Goal: Transaction & Acquisition: Purchase product/service

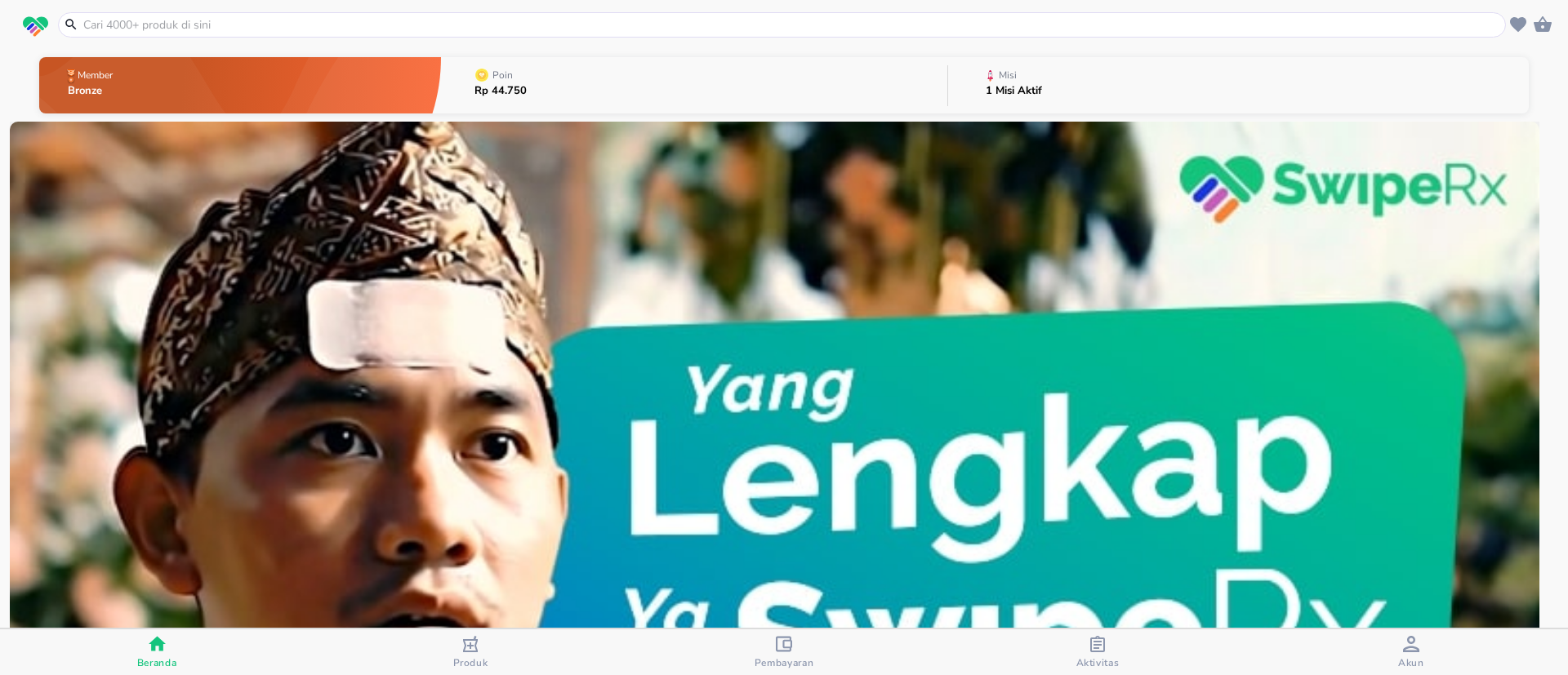
click at [492, 652] on span "Produk" at bounding box center [471, 653] width 304 height 34
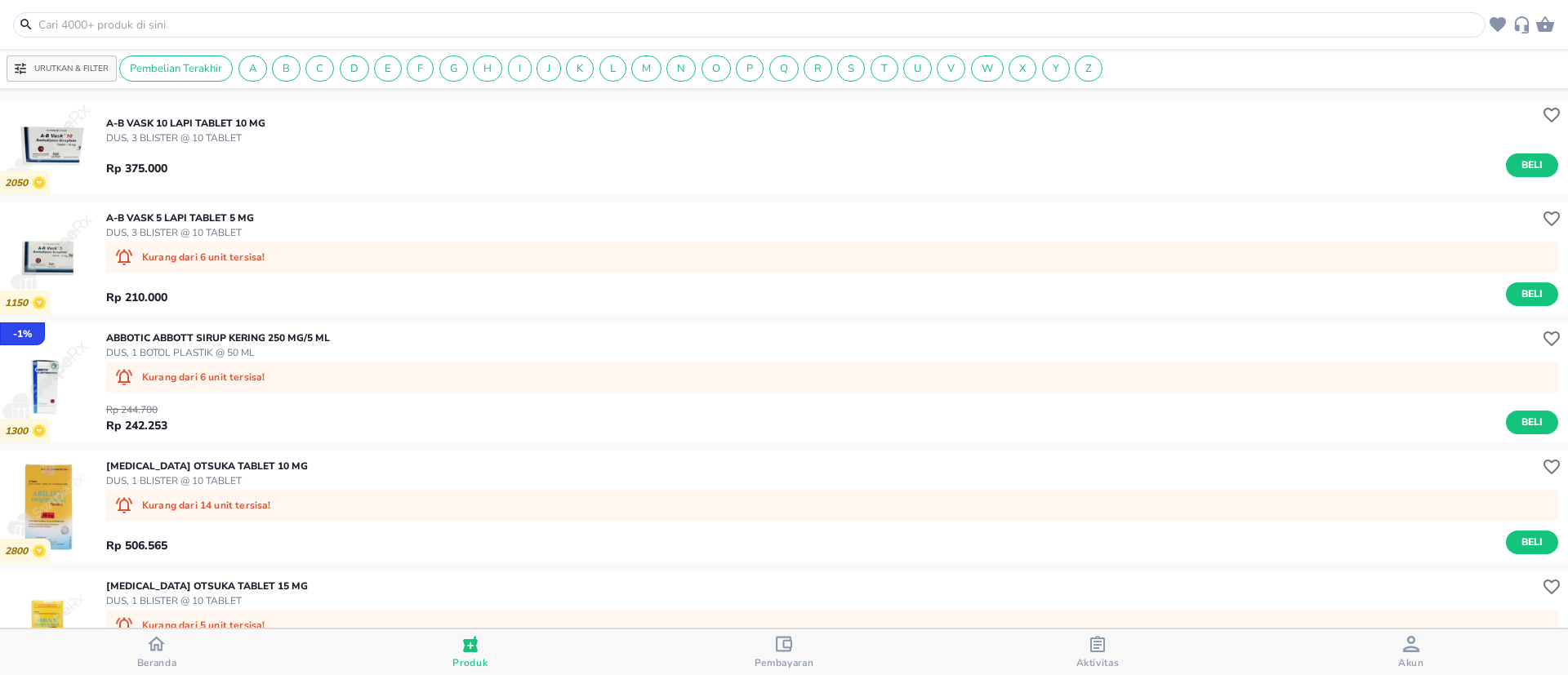
click at [301, 27] on input "text" at bounding box center [759, 25] width 1445 height 17
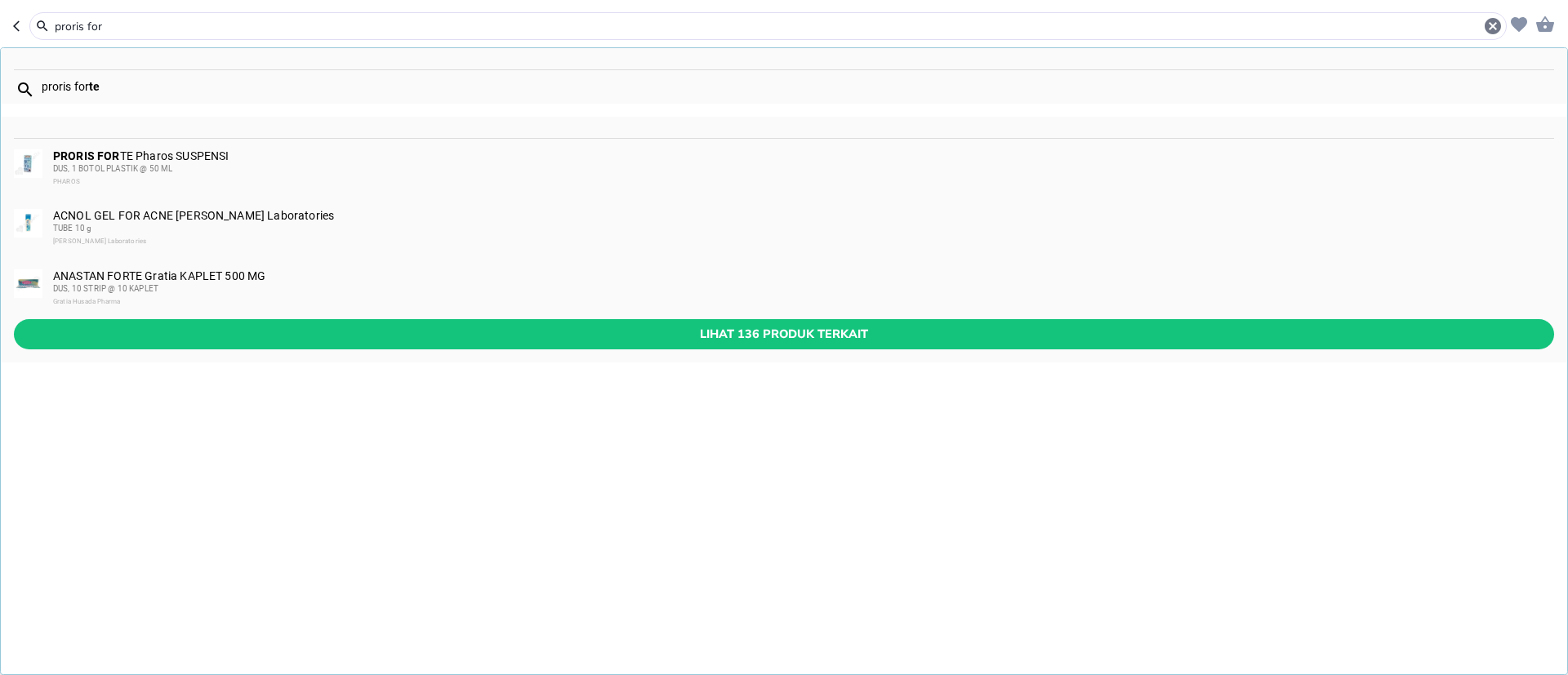
type input "proris for"
click at [228, 156] on div "PRORIS FOR TE Pharos SUSPENSI DUS, 1 BOTOL PLASTIK @ 50 ML PHAROS" at bounding box center [803, 169] width 1500 height 39
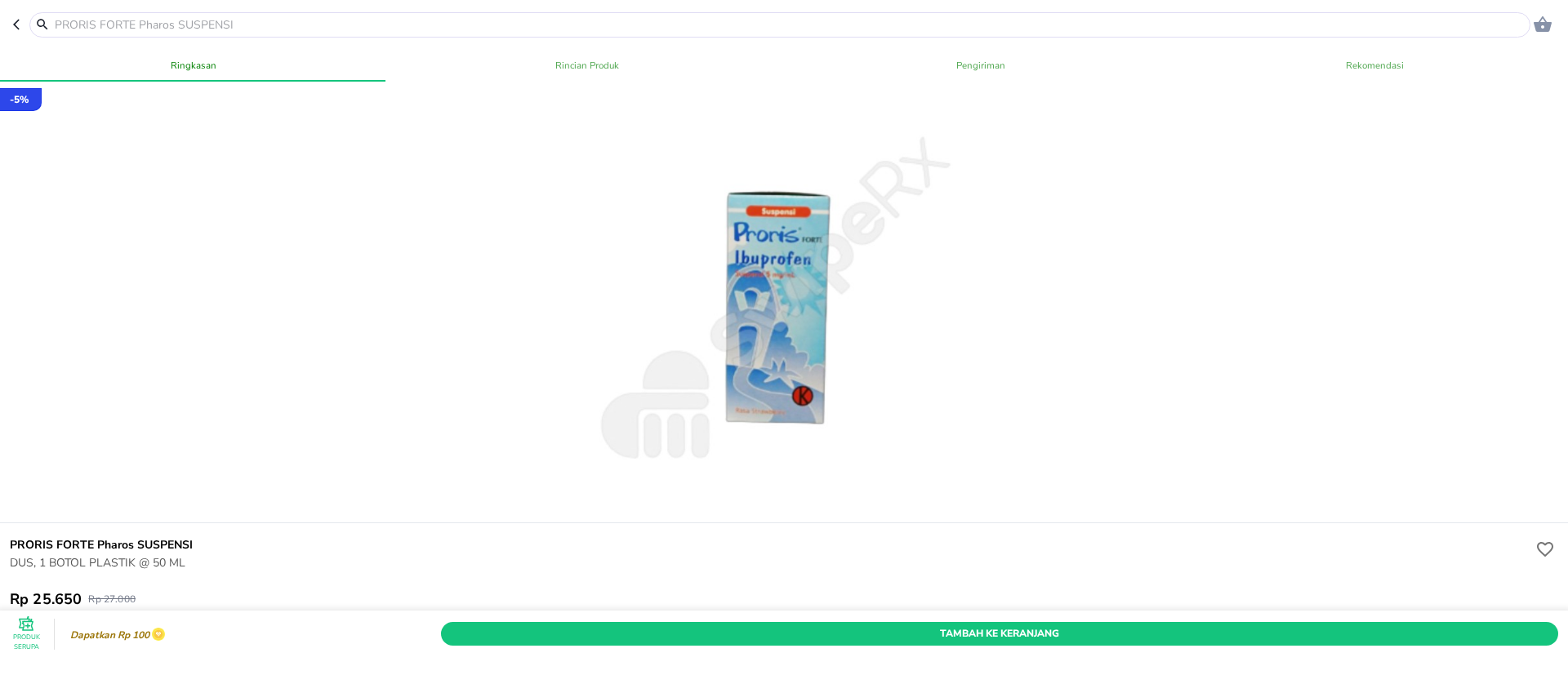
scroll to position [122, 0]
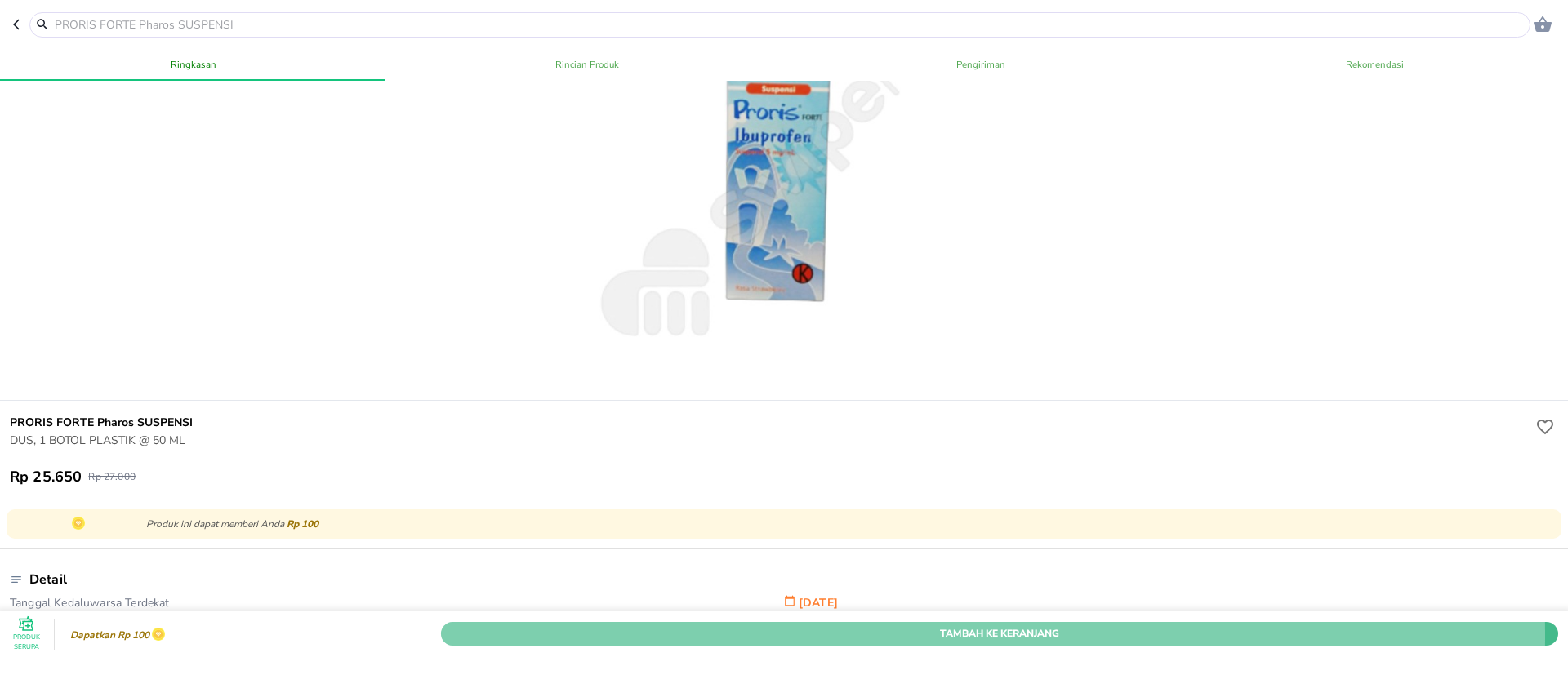
click at [625, 626] on span "Tambah Ke Keranjang" at bounding box center [1000, 634] width 1093 height 17
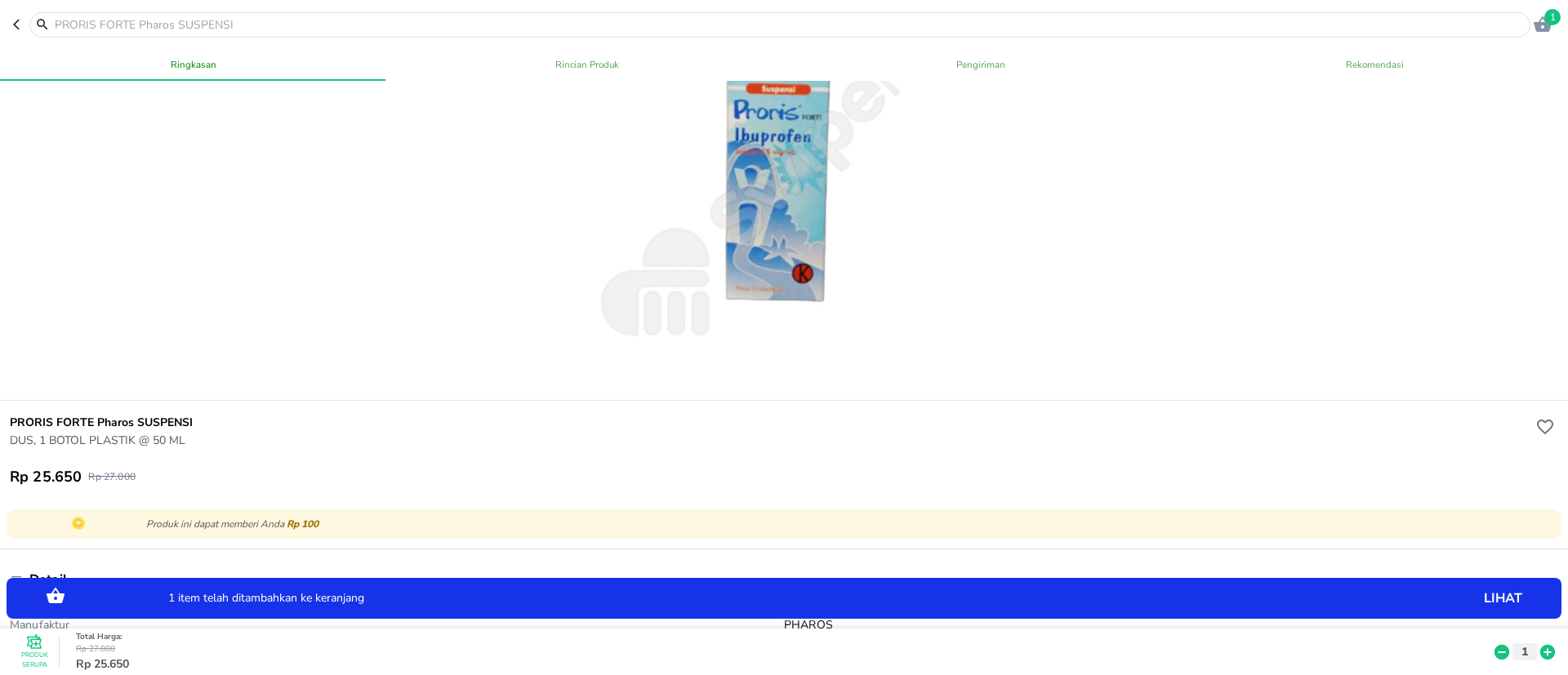
click at [1541, 645] on icon at bounding box center [1548, 653] width 15 height 15
drag, startPoint x: 52, startPoint y: 424, endPoint x: 0, endPoint y: 417, distance: 52.5
click at [0, 417] on div "PRORIS FORTE Pharos SUSPENSI DUS, 1 BOTOL PLASTIK @ 50 ML Rp 25.650 Rp 27.000" at bounding box center [784, 450] width 1575 height 99
copy h6 "PRORIS"
click at [371, 17] on input "text" at bounding box center [790, 25] width 1474 height 17
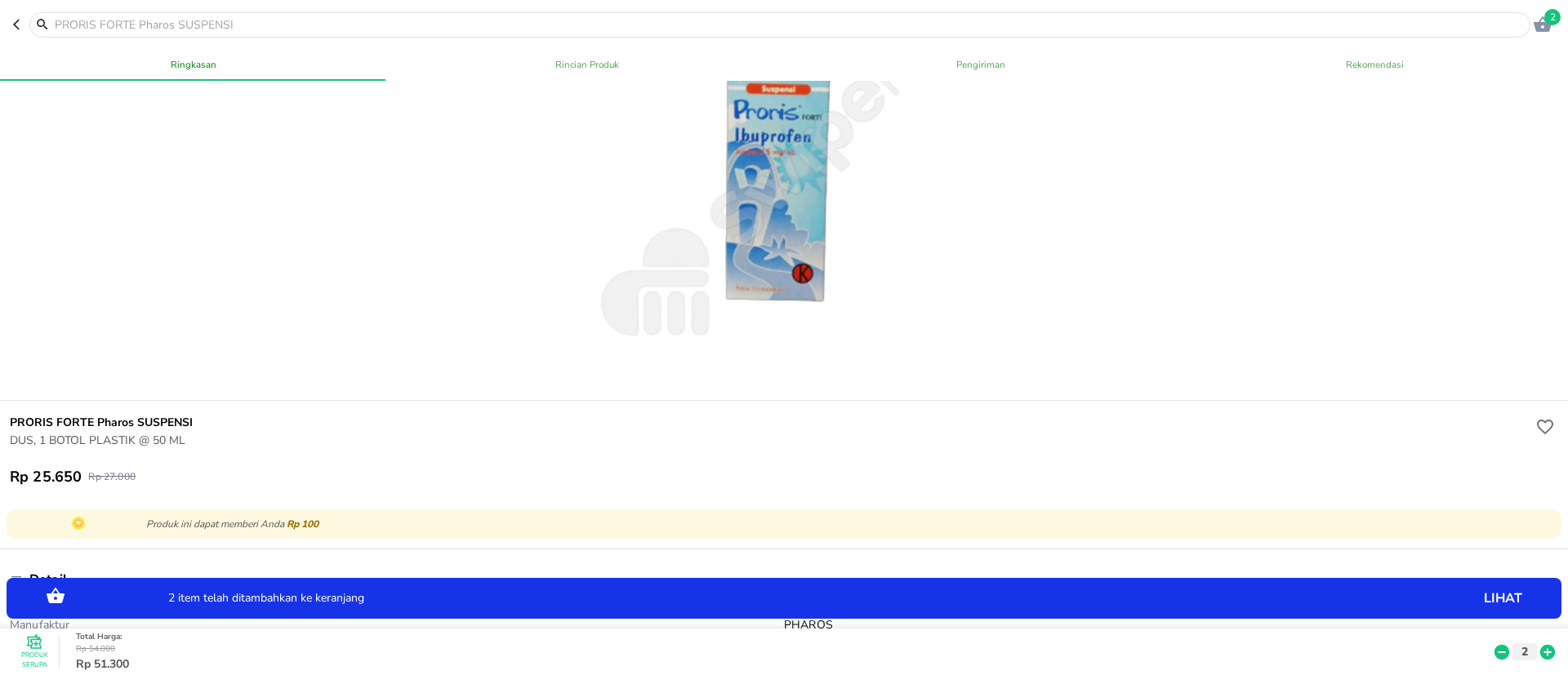
paste input "PRORIS"
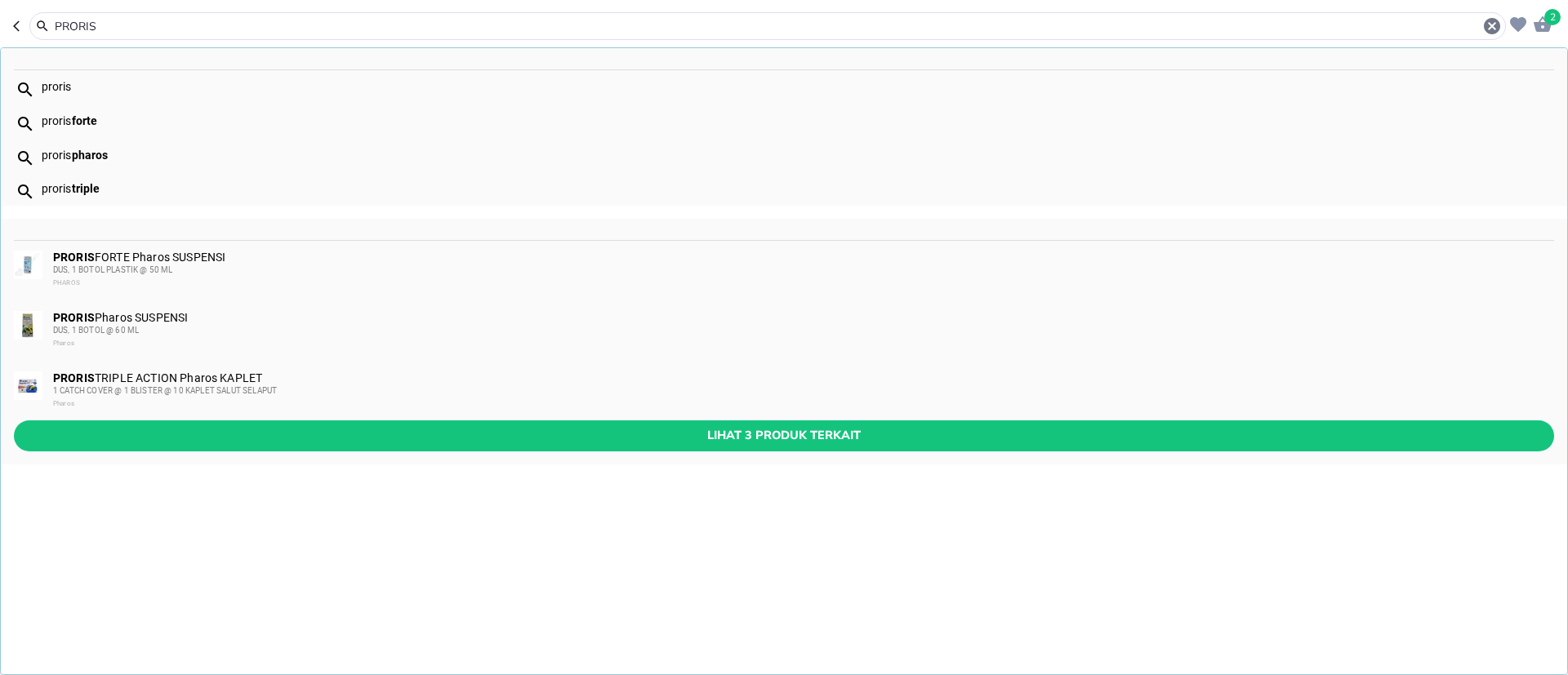
type input "PRORIS"
click at [145, 319] on div "PRORIS Pharos SUSPENSI DUS, 1 BOTOL @ 60 ML Pharos" at bounding box center [803, 331] width 1500 height 39
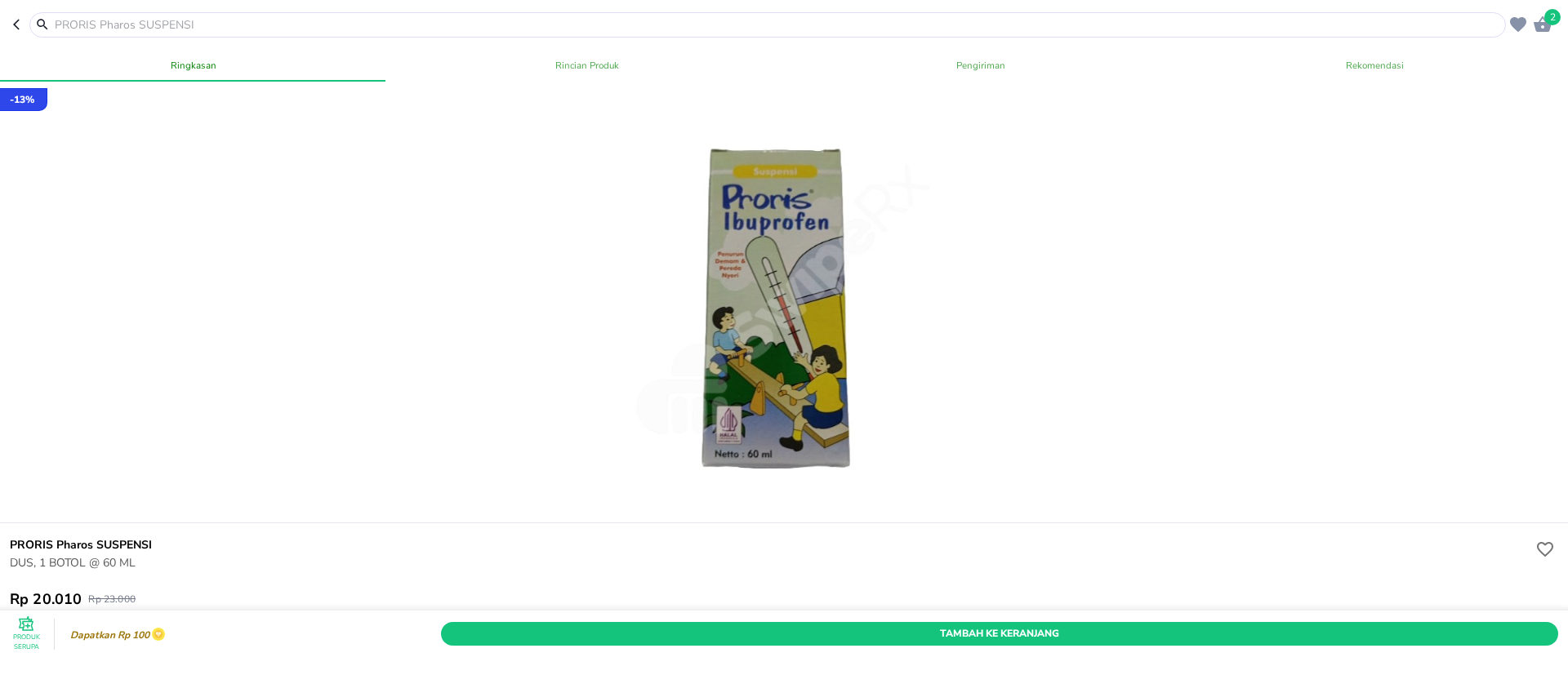
scroll to position [245, 0]
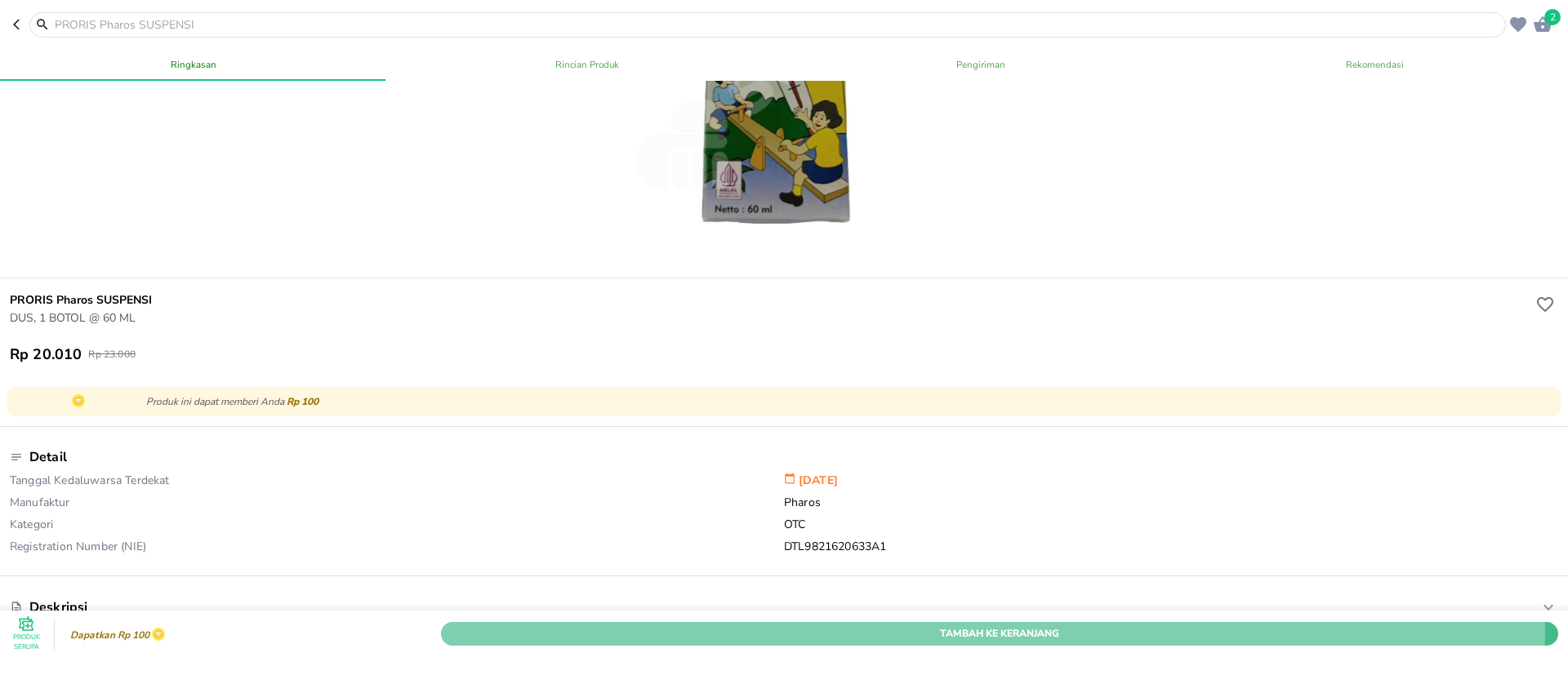
click at [916, 626] on span "Tambah Ke Keranjang" at bounding box center [1000, 634] width 1093 height 17
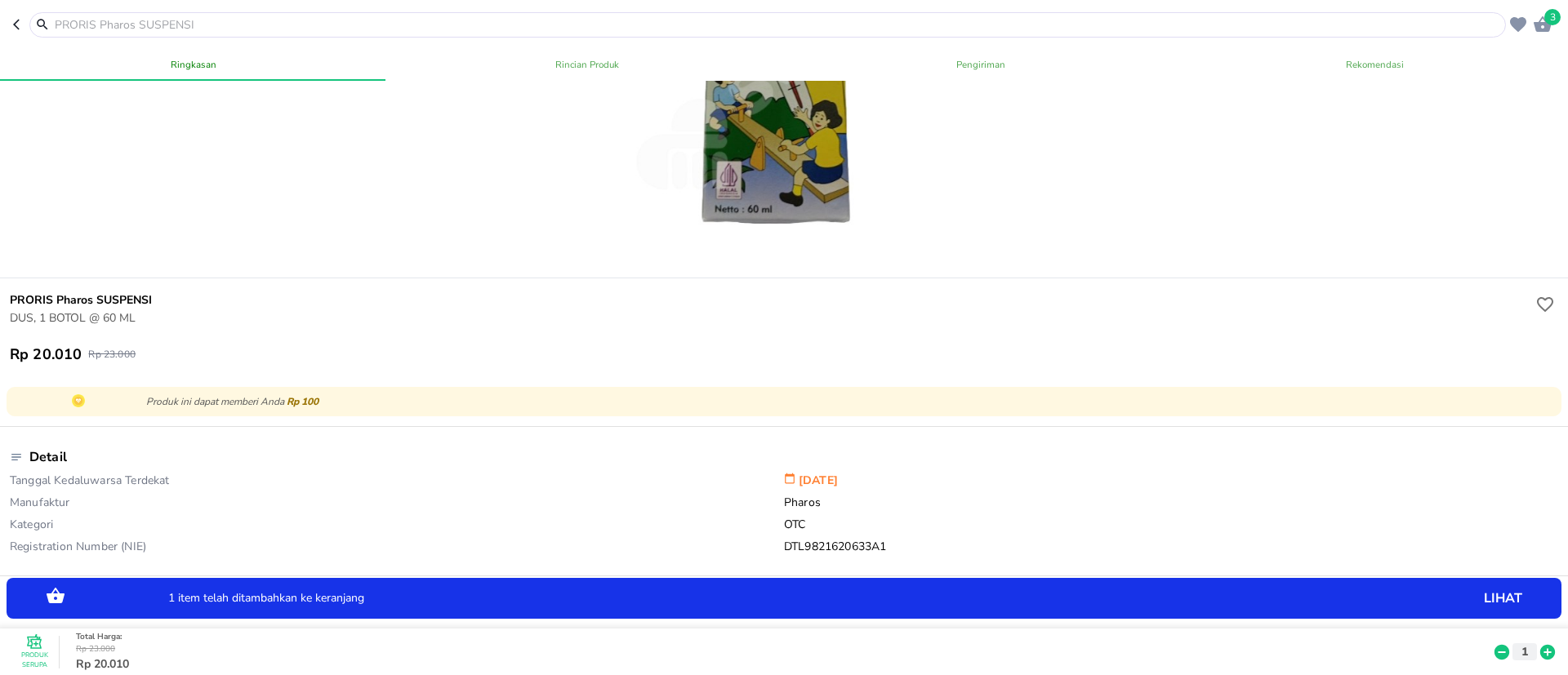
click at [1541, 645] on icon at bounding box center [1548, 653] width 15 height 15
click at [337, 29] on input "text" at bounding box center [778, 25] width 1449 height 17
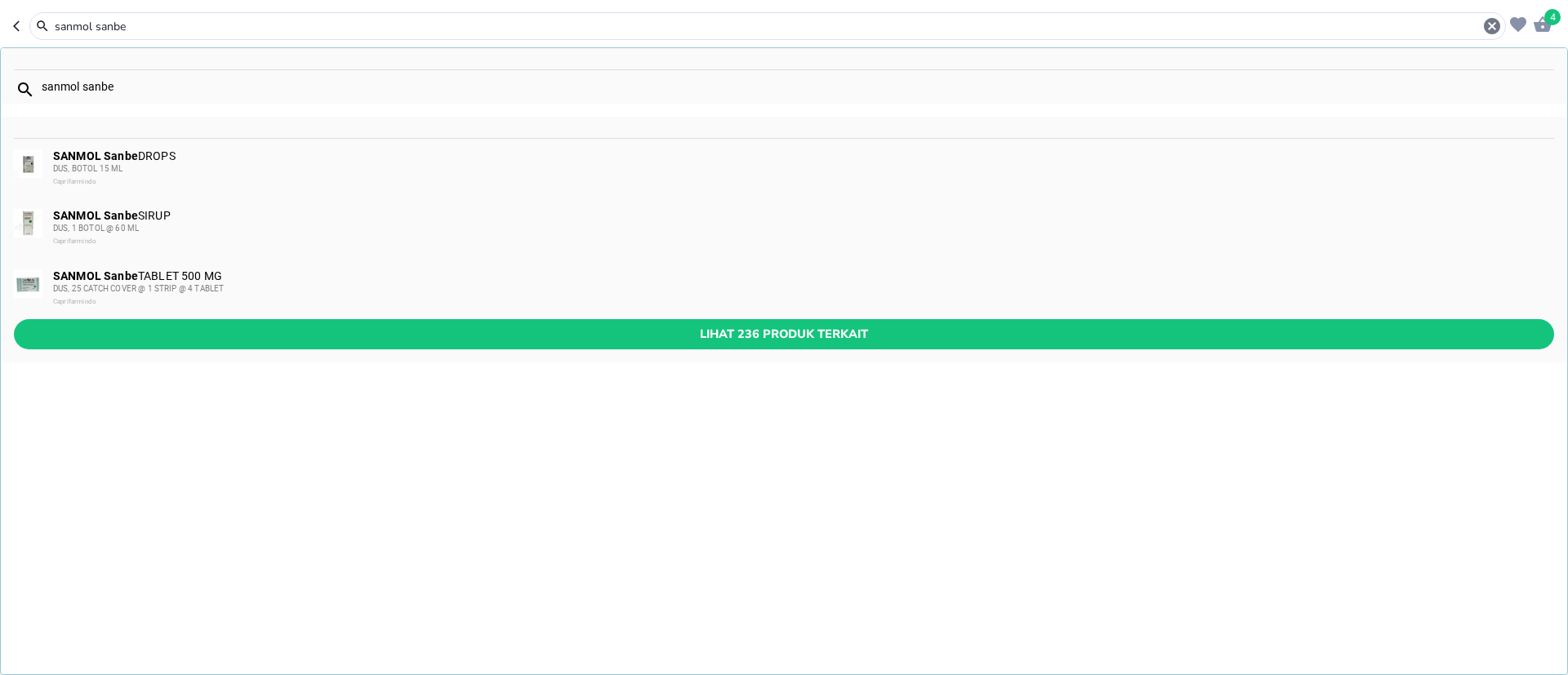
type input "sanmol sanbe"
click at [165, 145] on div "SANMOL Sanbe DROPS DUS, BOTOL 15 ML Caprifarmindo" at bounding box center [784, 169] width 1566 height 61
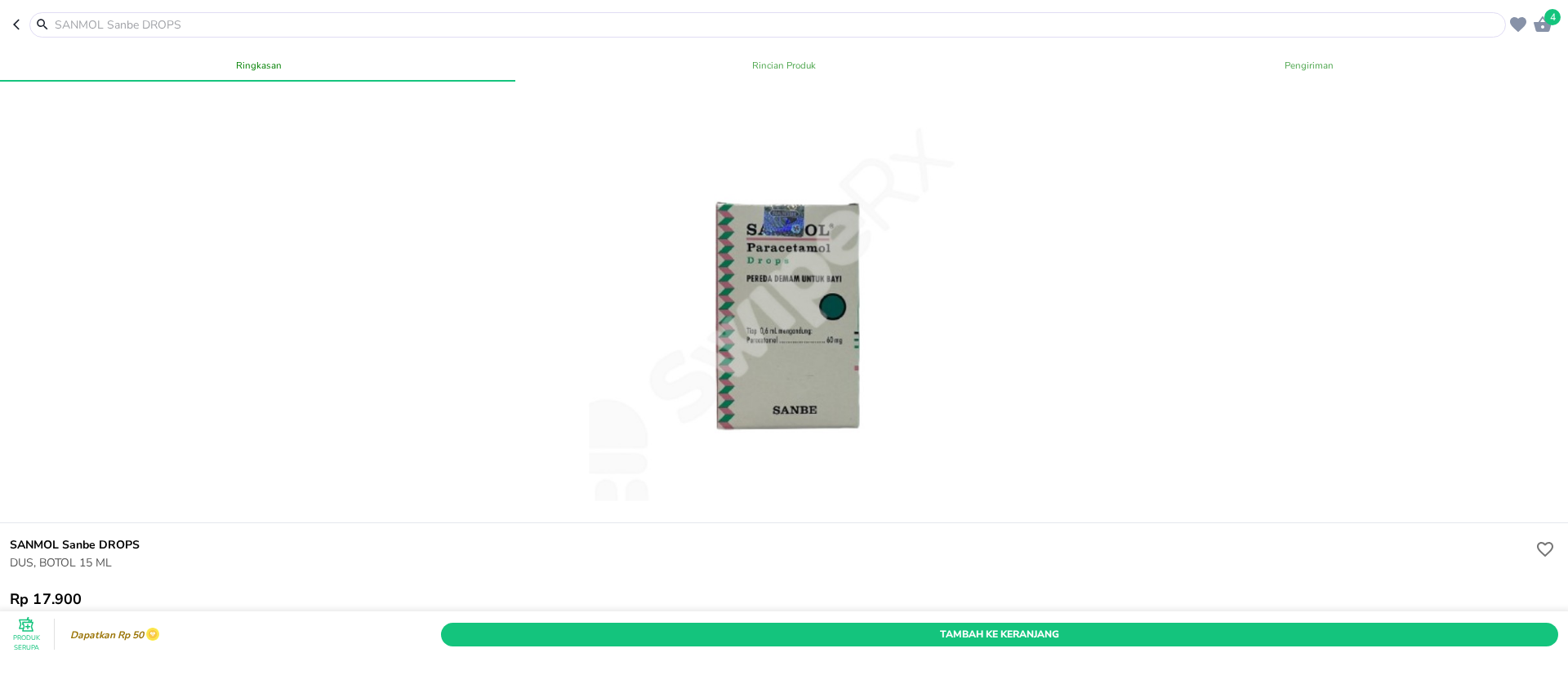
scroll to position [367, 0]
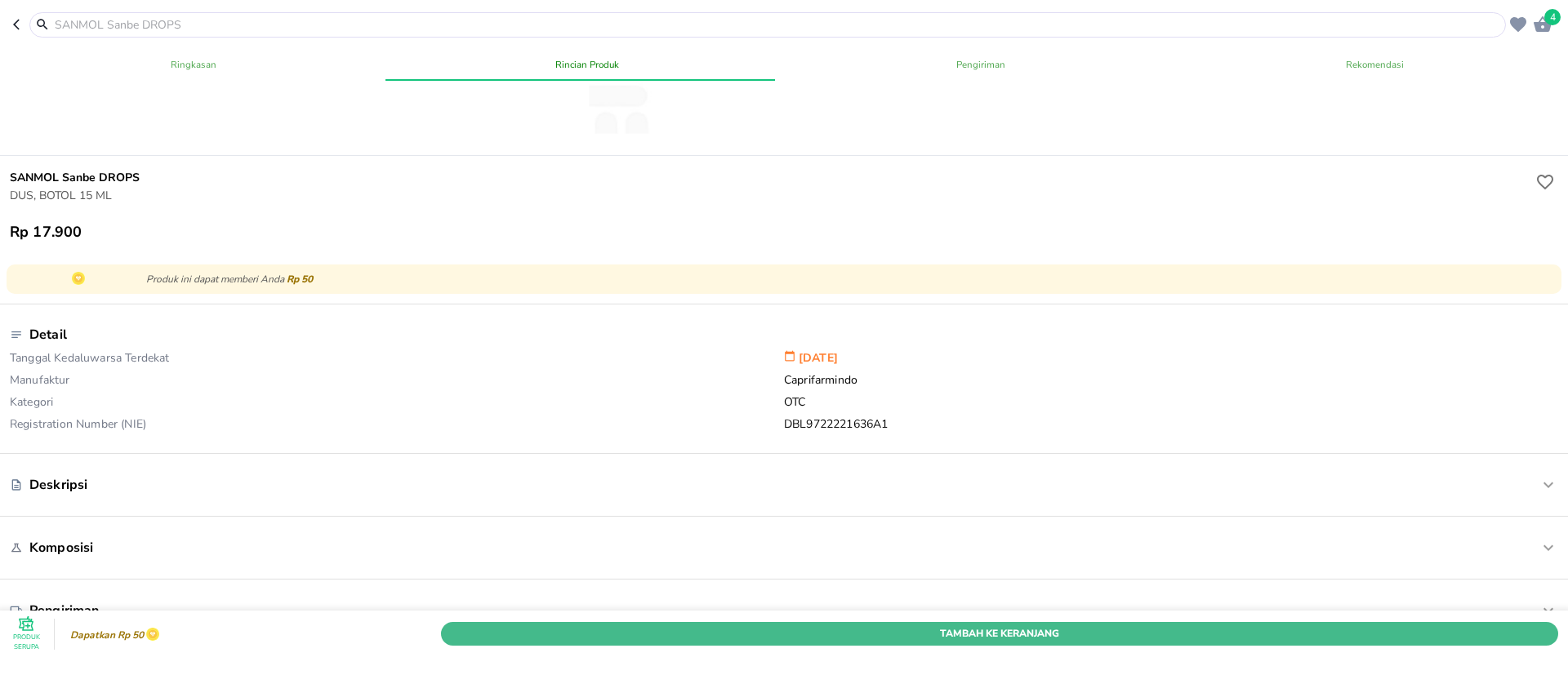
click at [1424, 626] on span "Tambah Ke Keranjang" at bounding box center [1000, 634] width 1093 height 17
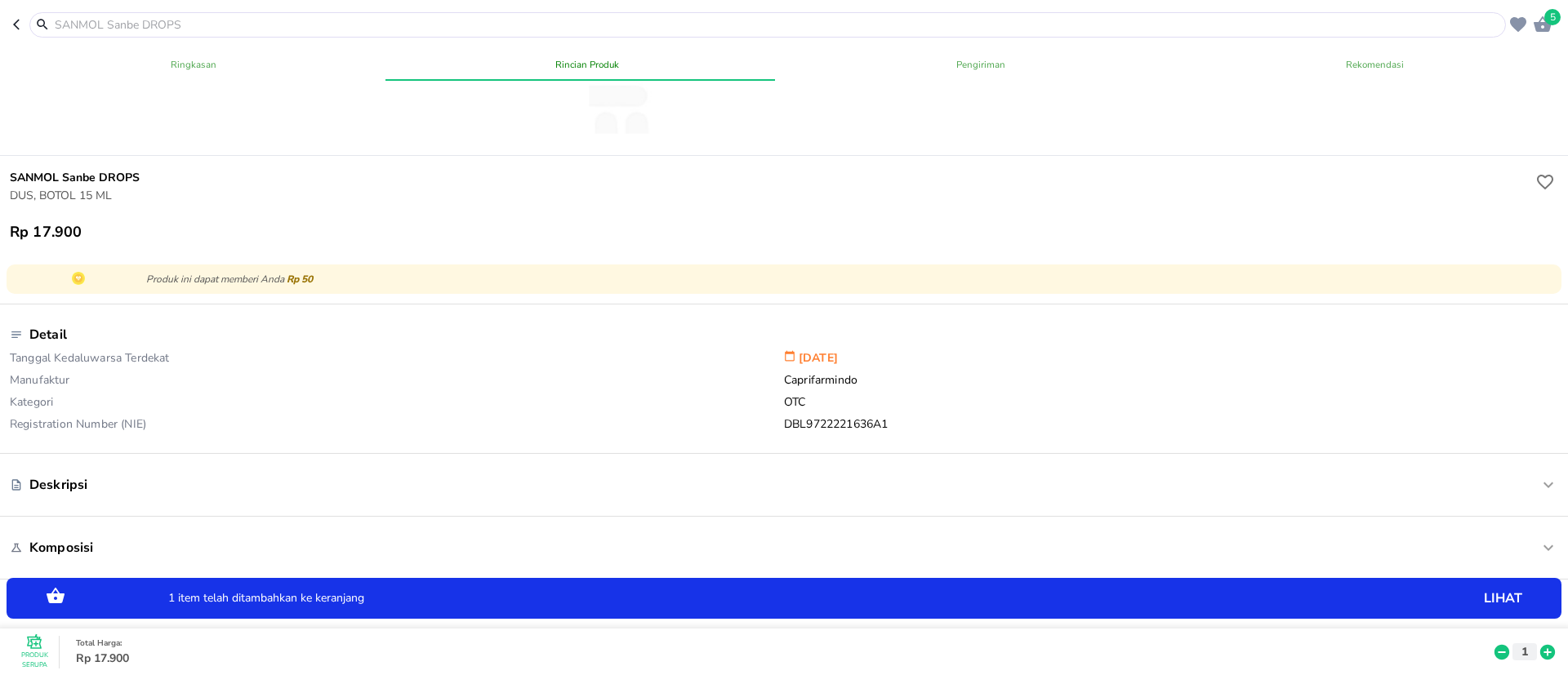
click at [1541, 645] on icon at bounding box center [1548, 653] width 15 height 15
click at [342, 24] on input "text" at bounding box center [778, 25] width 1449 height 17
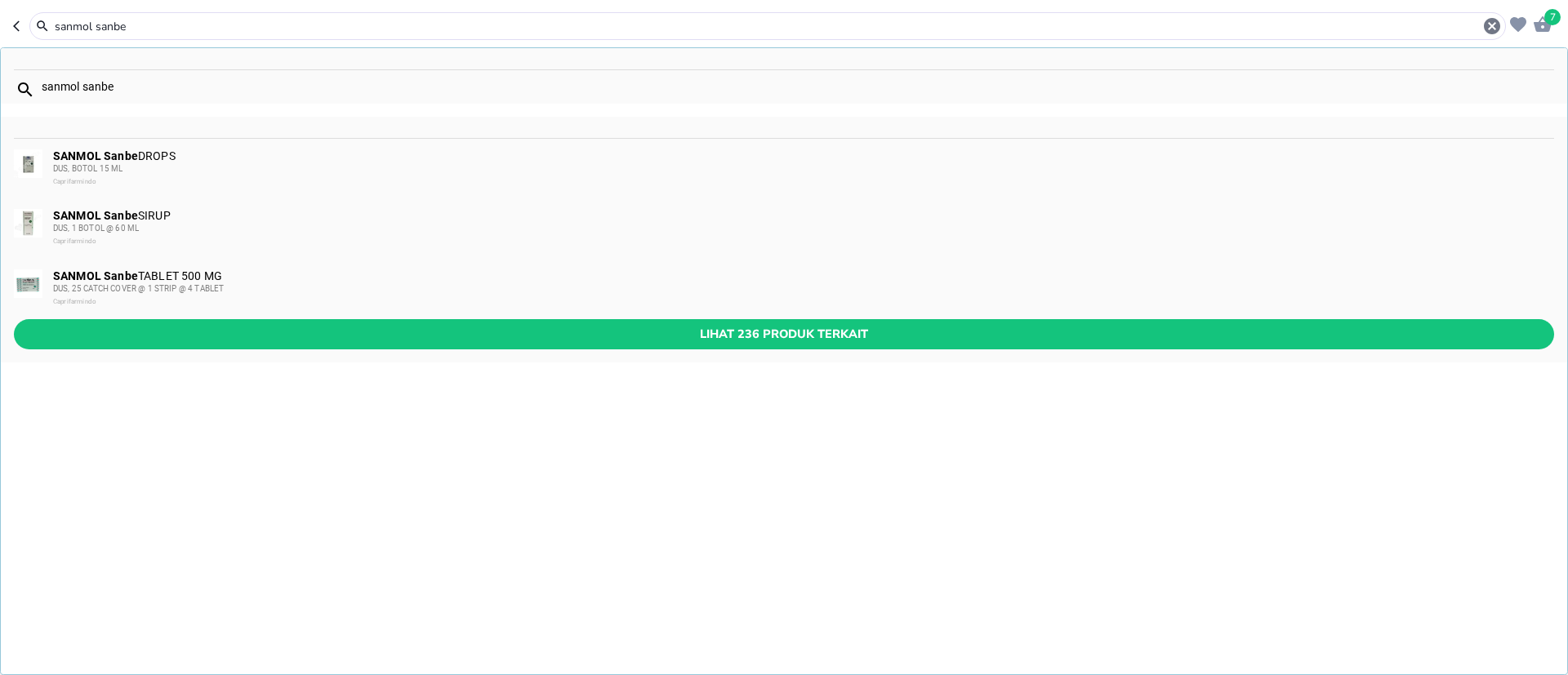
type input "sanmol sanbe"
click at [150, 210] on div "SANMOL Sanbe SIRUP DUS, 1 BOTOL @ 60 ML Caprifarmindo" at bounding box center [803, 229] width 1500 height 39
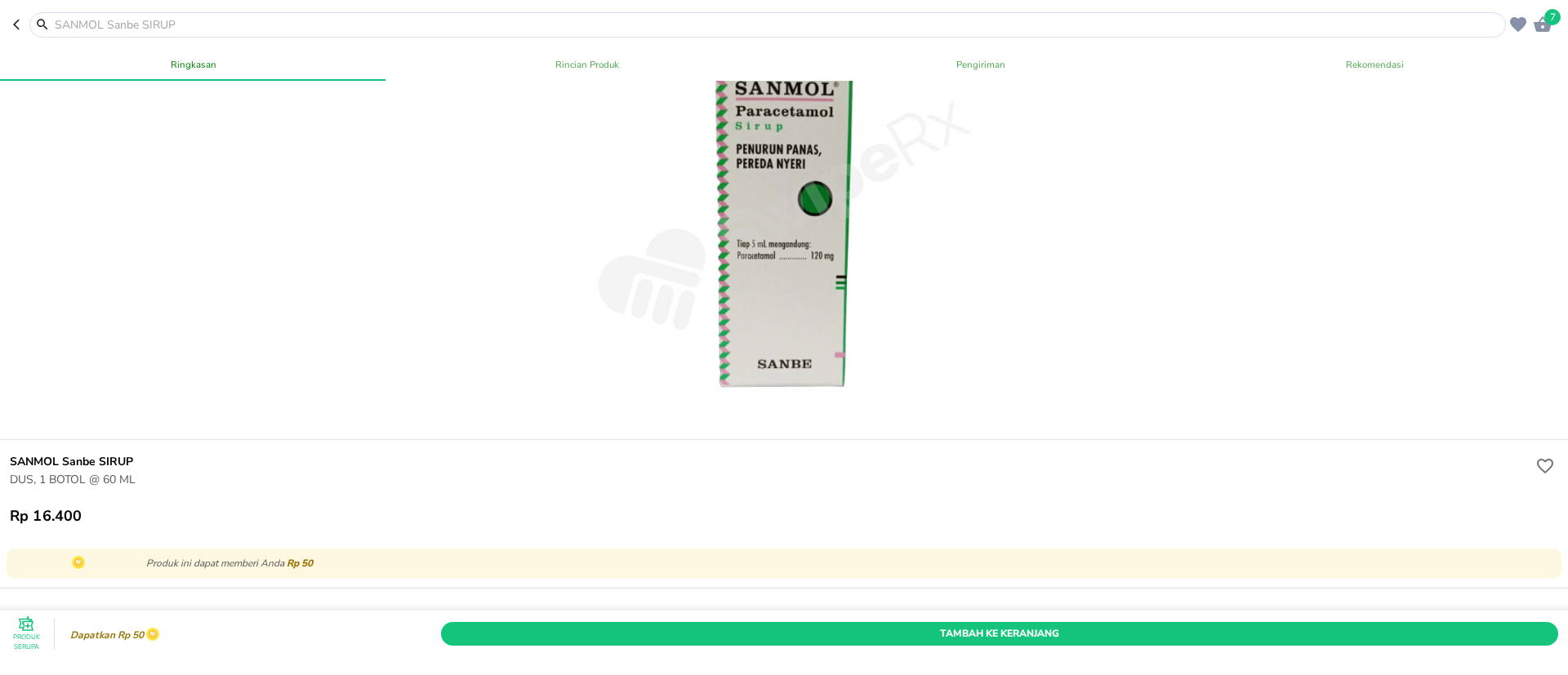
scroll to position [245, 0]
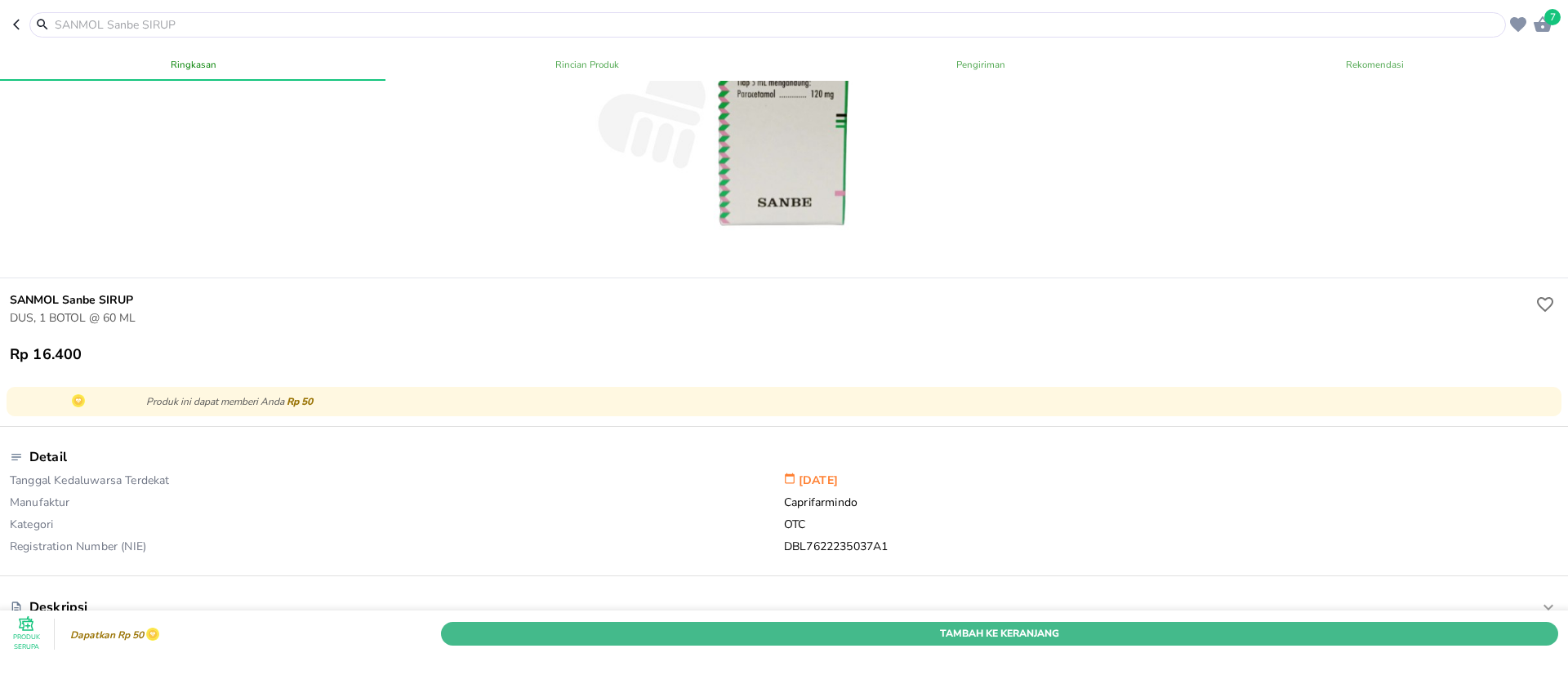
click at [644, 622] on button "Tambah Ke Keranjang" at bounding box center [1000, 634] width 1117 height 24
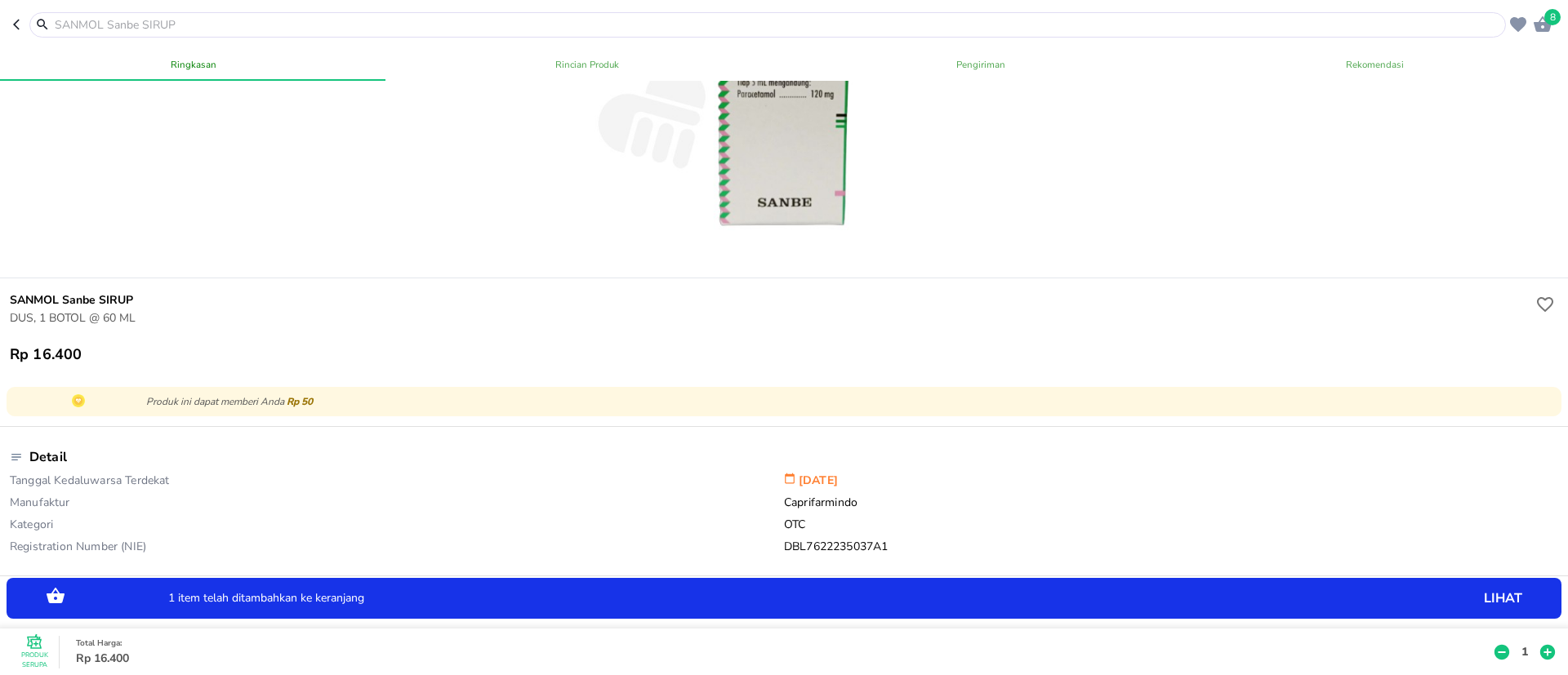
click at [1518, 644] on p "1" at bounding box center [1525, 652] width 15 height 17
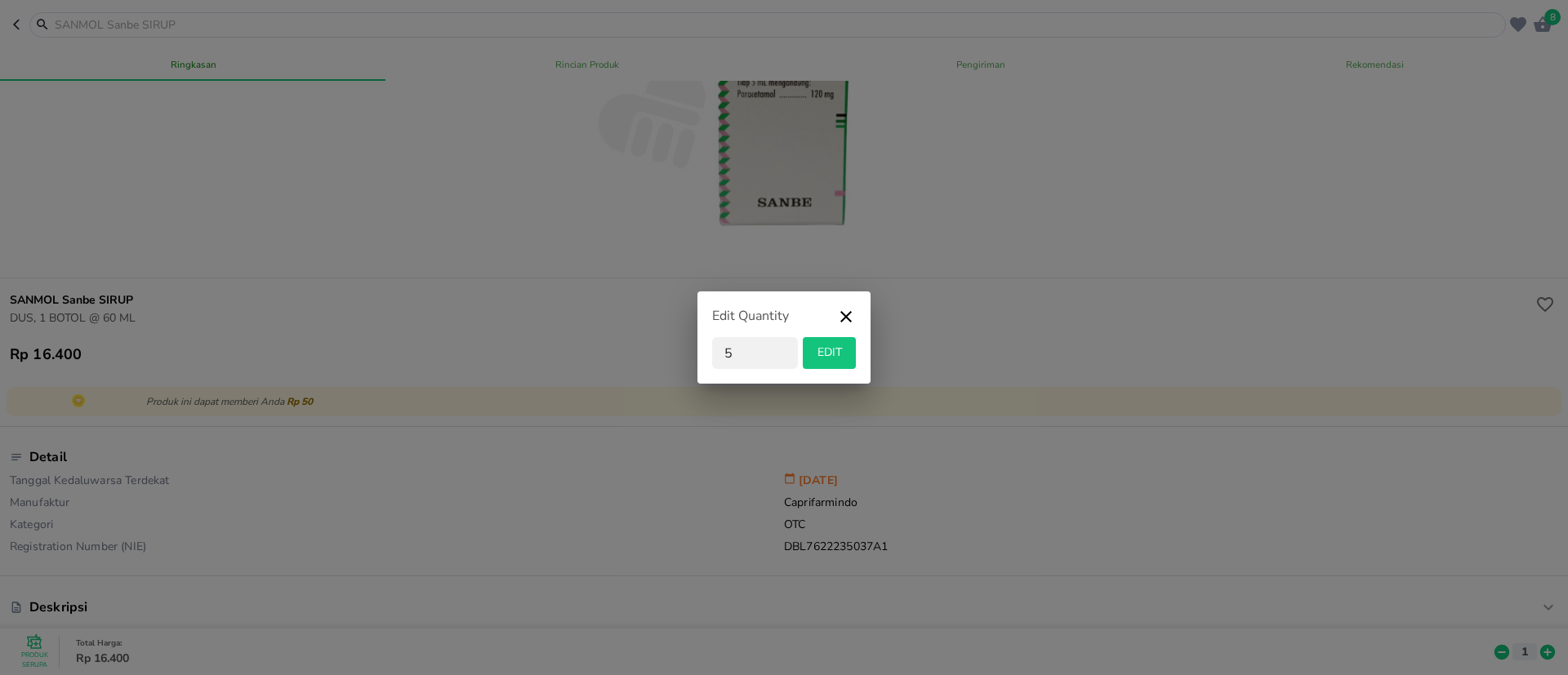
type input "5"
click at [835, 357] on span "EDIT" at bounding box center [829, 353] width 40 height 21
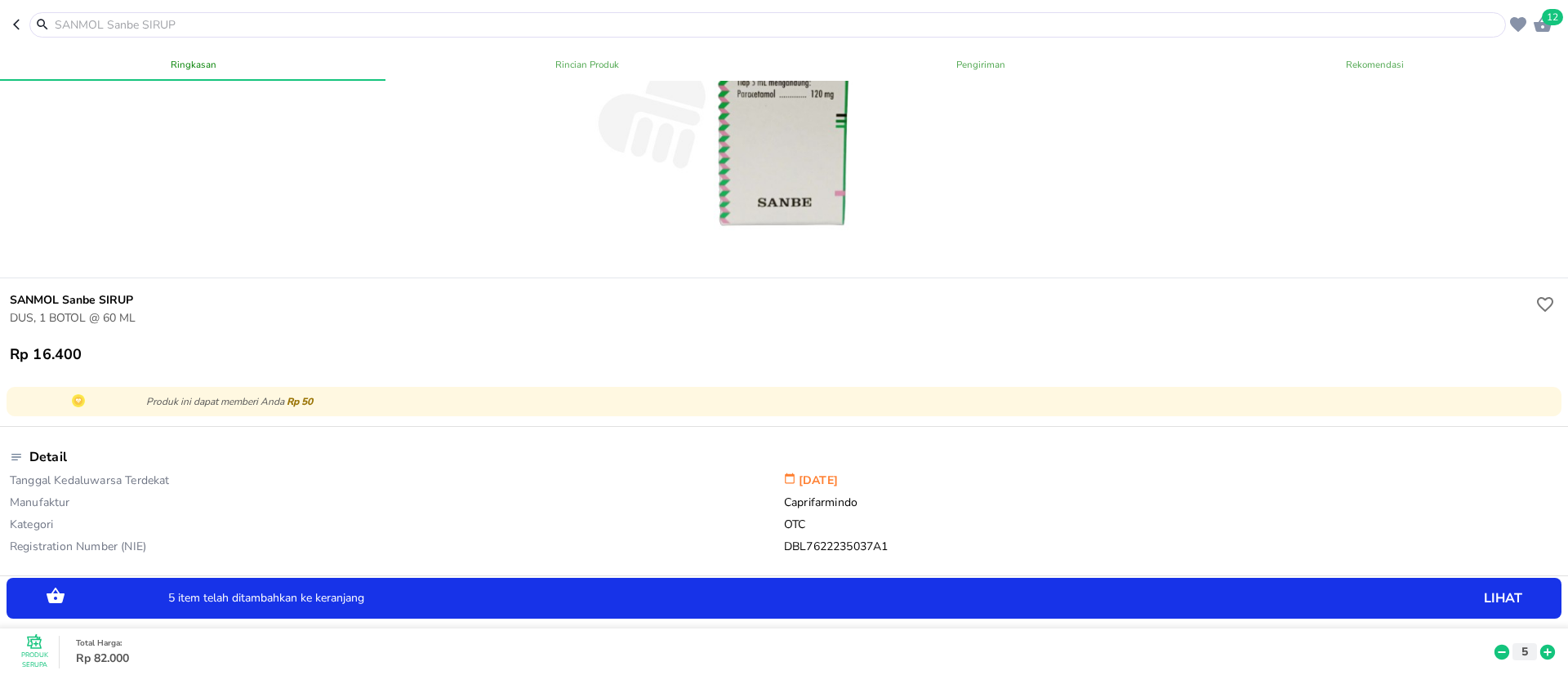
click at [320, 24] on input "text" at bounding box center [778, 25] width 1449 height 17
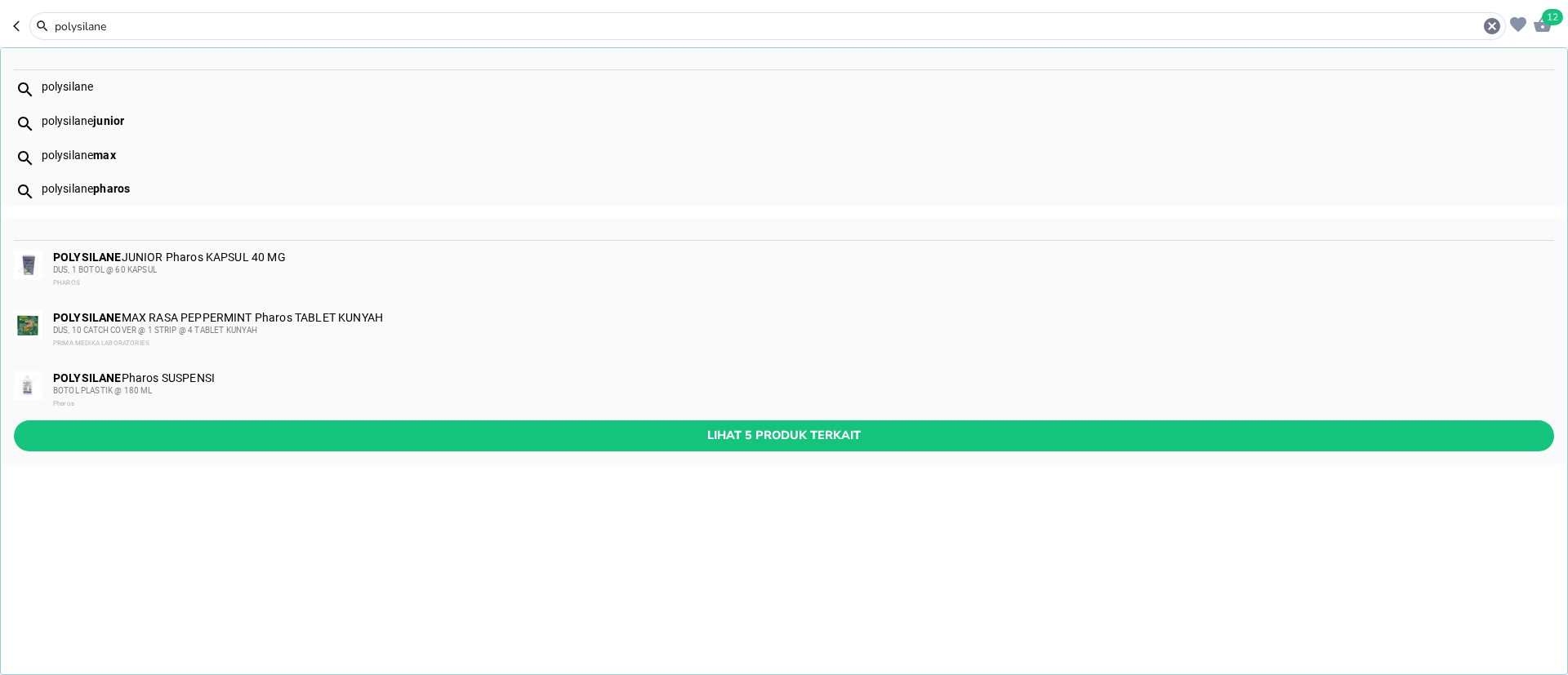
type input "polysilane"
click at [190, 380] on div "POLYSILANE Pharos SUSPENSI BOTOL PLASTIK @ 180 ML Pharos" at bounding box center [803, 391] width 1500 height 39
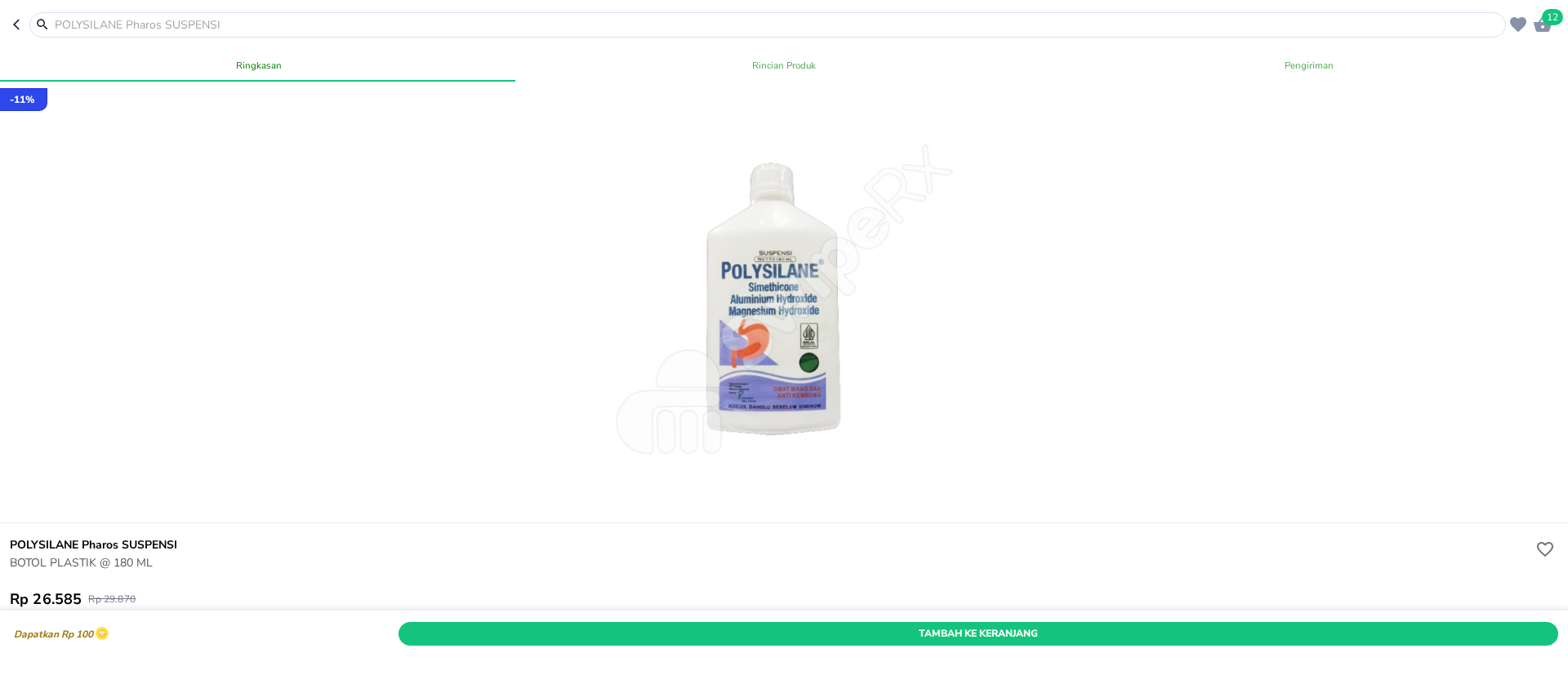
scroll to position [367, 0]
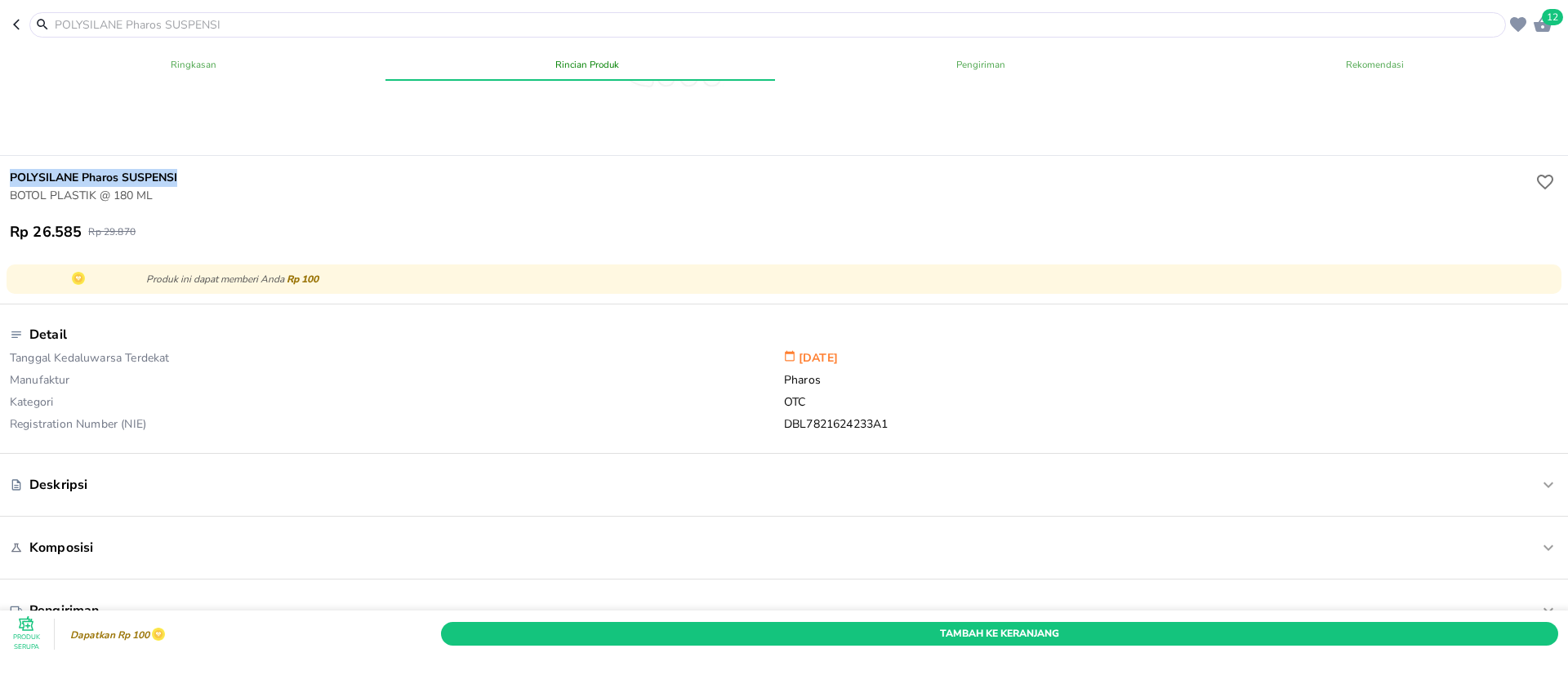
drag, startPoint x: 148, startPoint y: 172, endPoint x: 7, endPoint y: 166, distance: 141.1
click at [7, 166] on div "POLYSILANE Pharos SUSPENSI BOTOL PLASTIK @ 180 ML Rp 26.585 Rp 29.870" at bounding box center [784, 205] width 1575 height 99
copy h6 "POLYSILANE Pharos SUSPENSI"
click at [199, 10] on header "12" at bounding box center [784, 25] width 1568 height 49
click at [200, 17] on input "text" at bounding box center [778, 25] width 1449 height 17
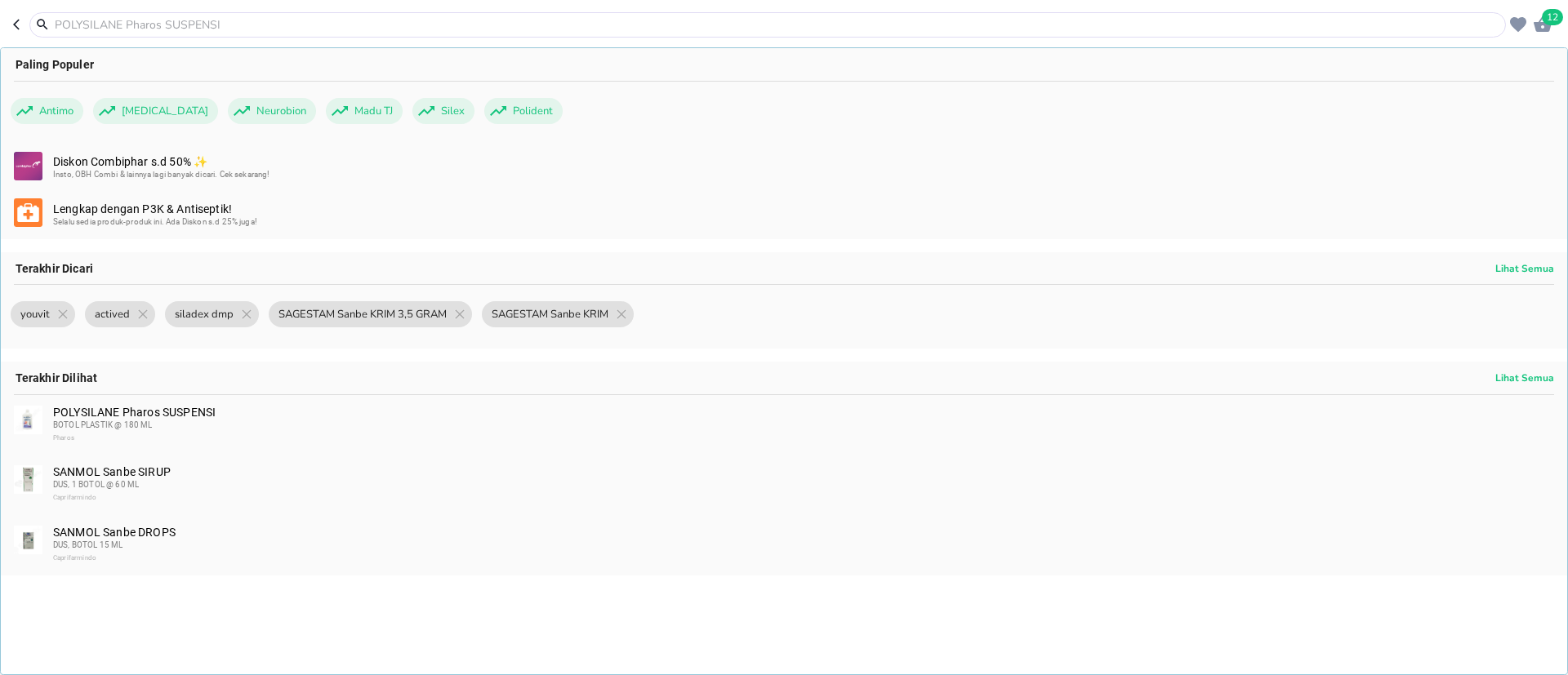
paste input "POLYSILANE Pharos SUSPENSI"
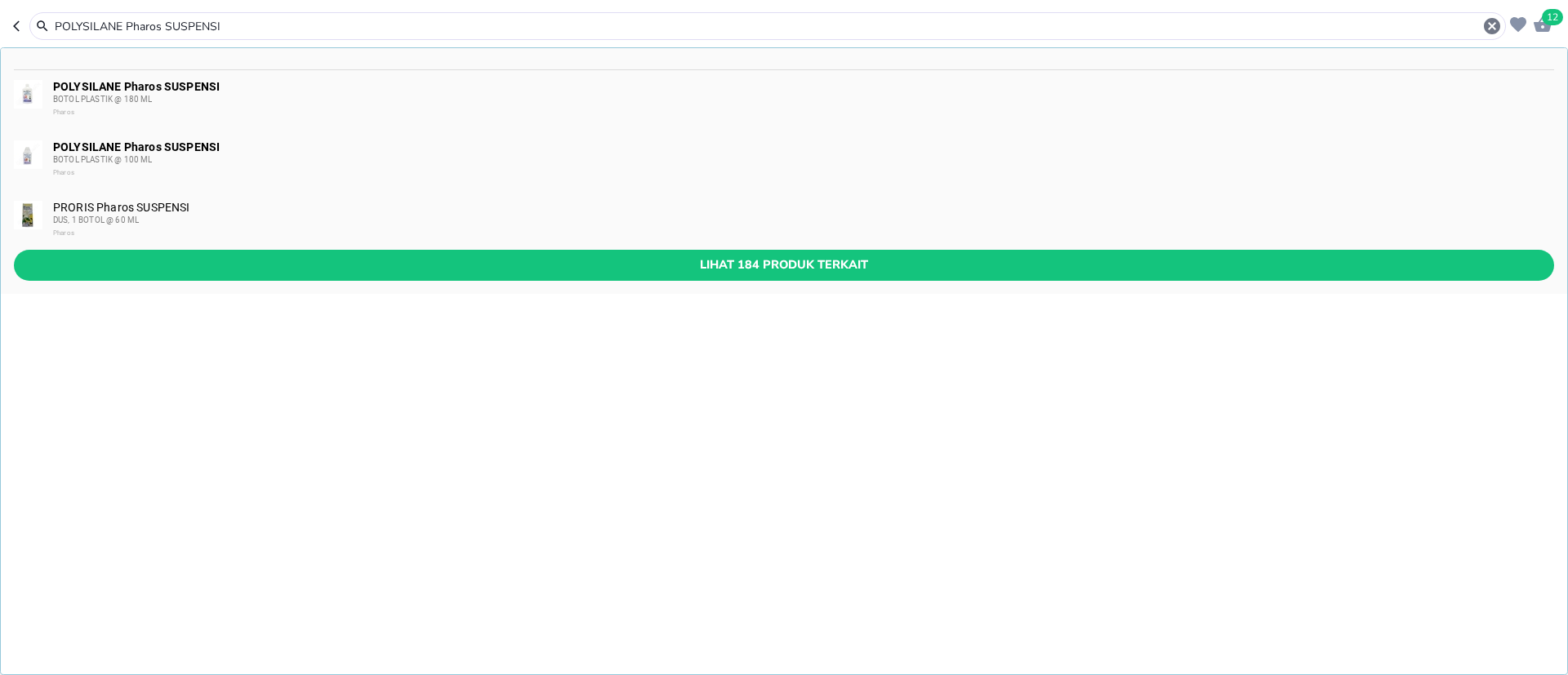
type input "POLYSILANE Pharos SUSPENSI"
click at [154, 141] on b "POLYSILANE Pharos SUSPENSI" at bounding box center [136, 147] width 167 height 13
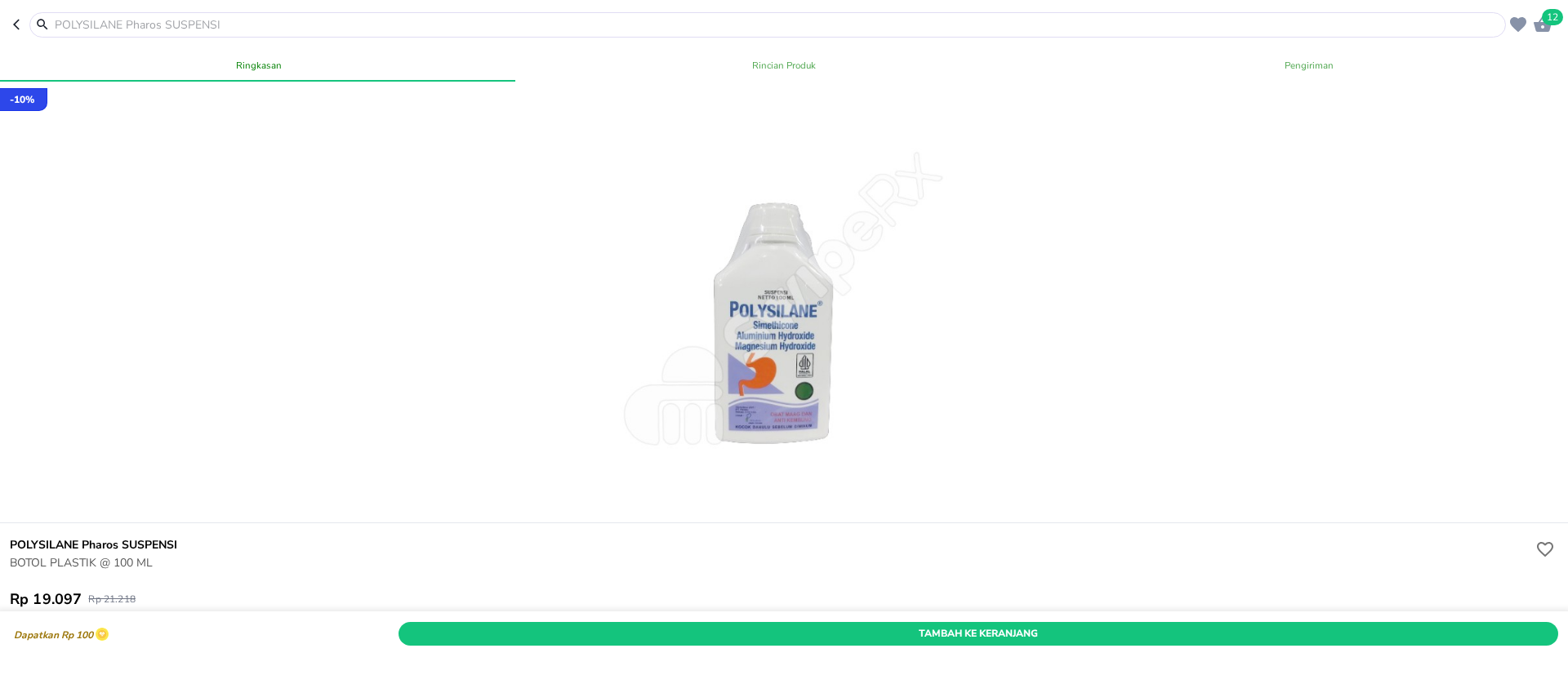
scroll to position [367, 0]
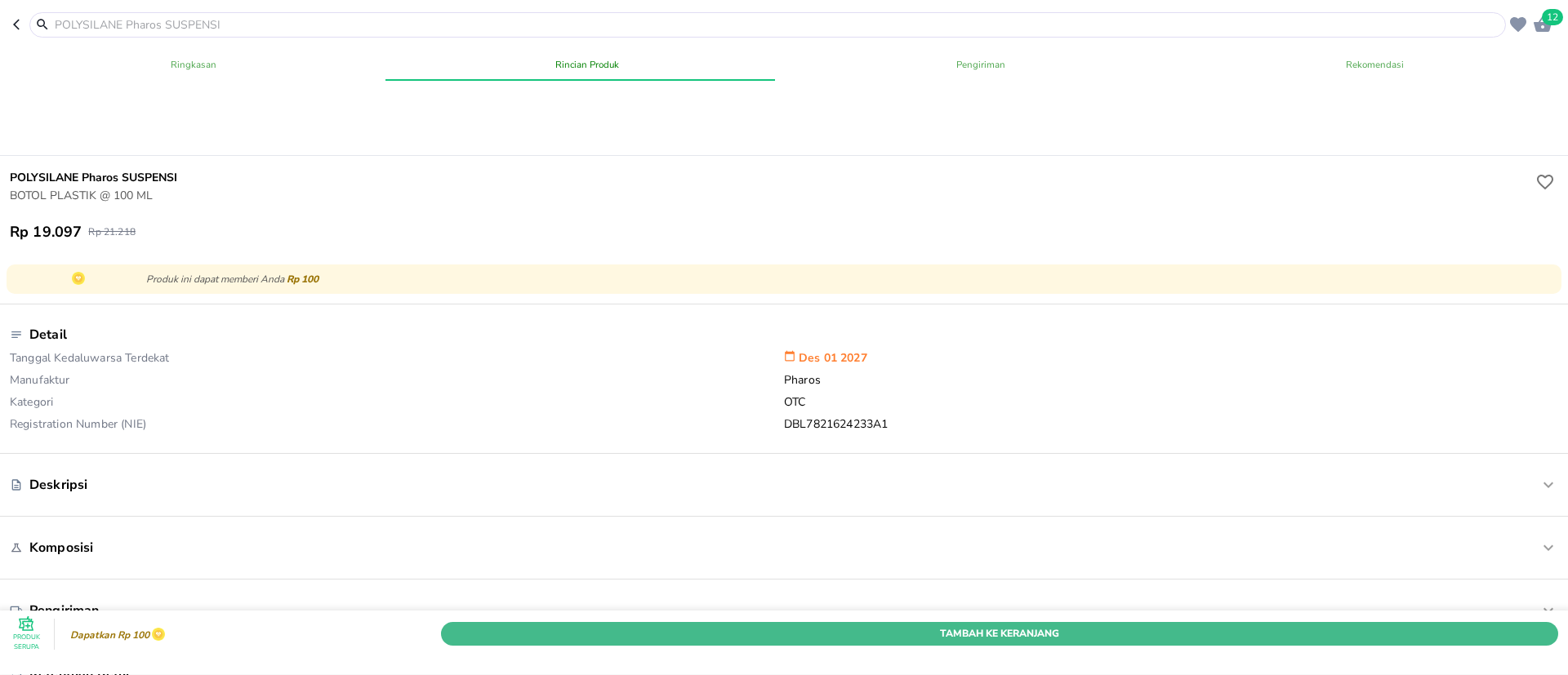
click at [541, 626] on span "Tambah Ke Keranjang" at bounding box center [1000, 634] width 1093 height 17
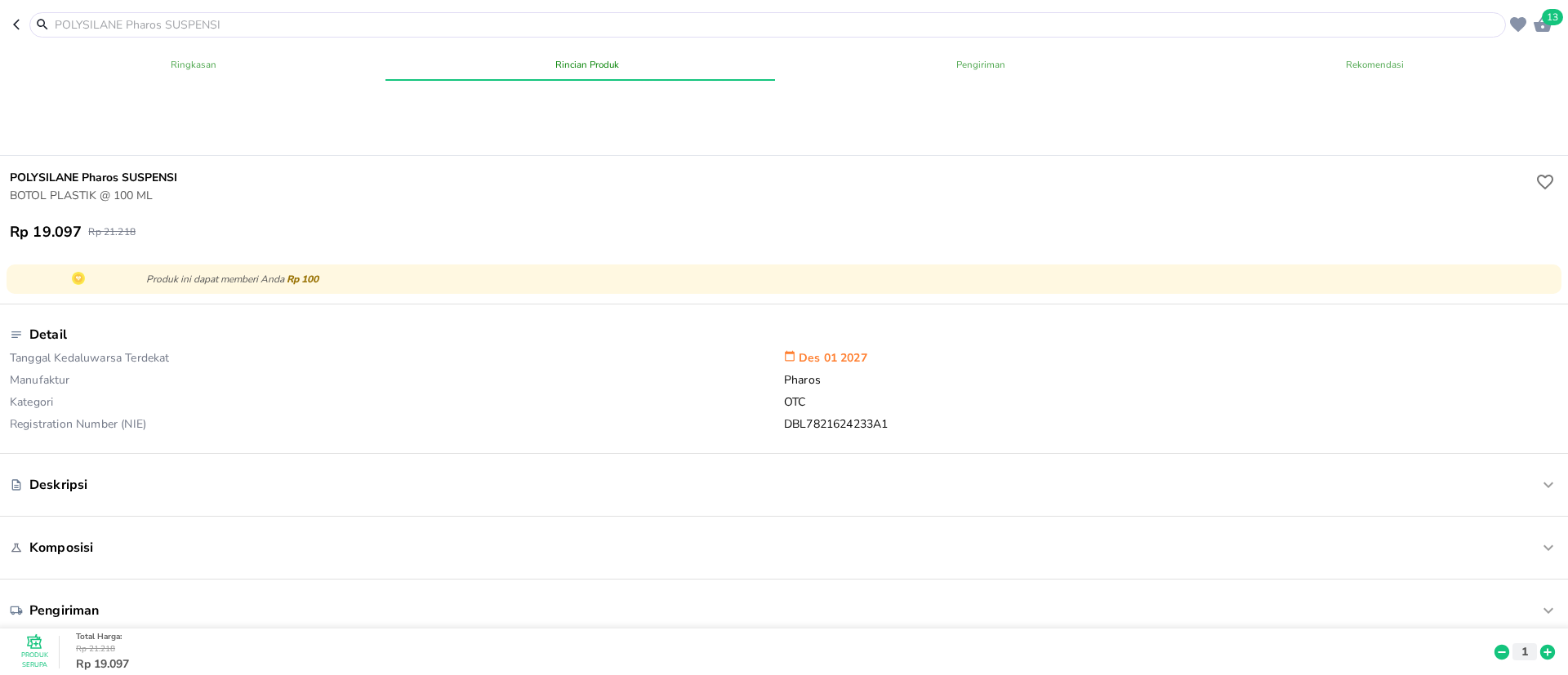
click at [1541, 645] on icon at bounding box center [1548, 653] width 15 height 15
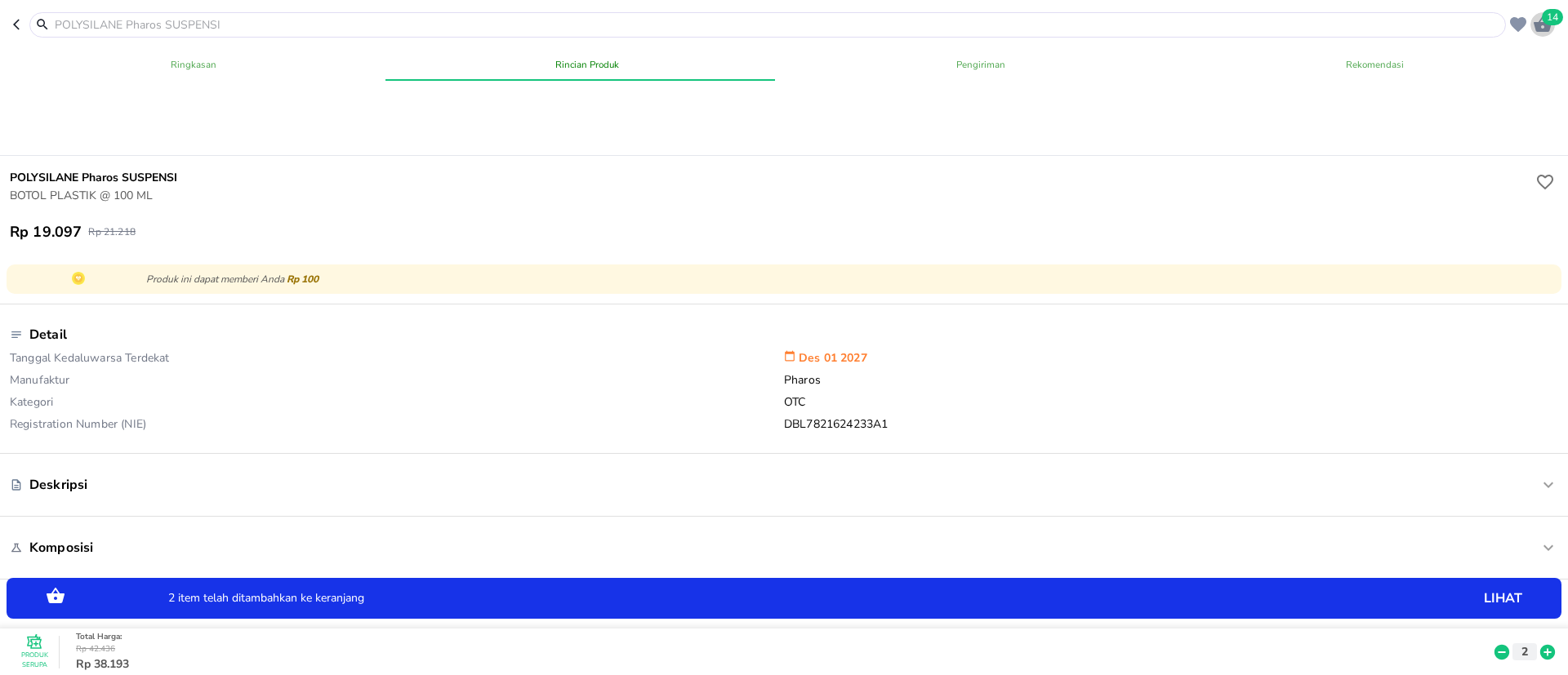
click at [1549, 27] on icon "button" at bounding box center [1543, 24] width 18 height 16
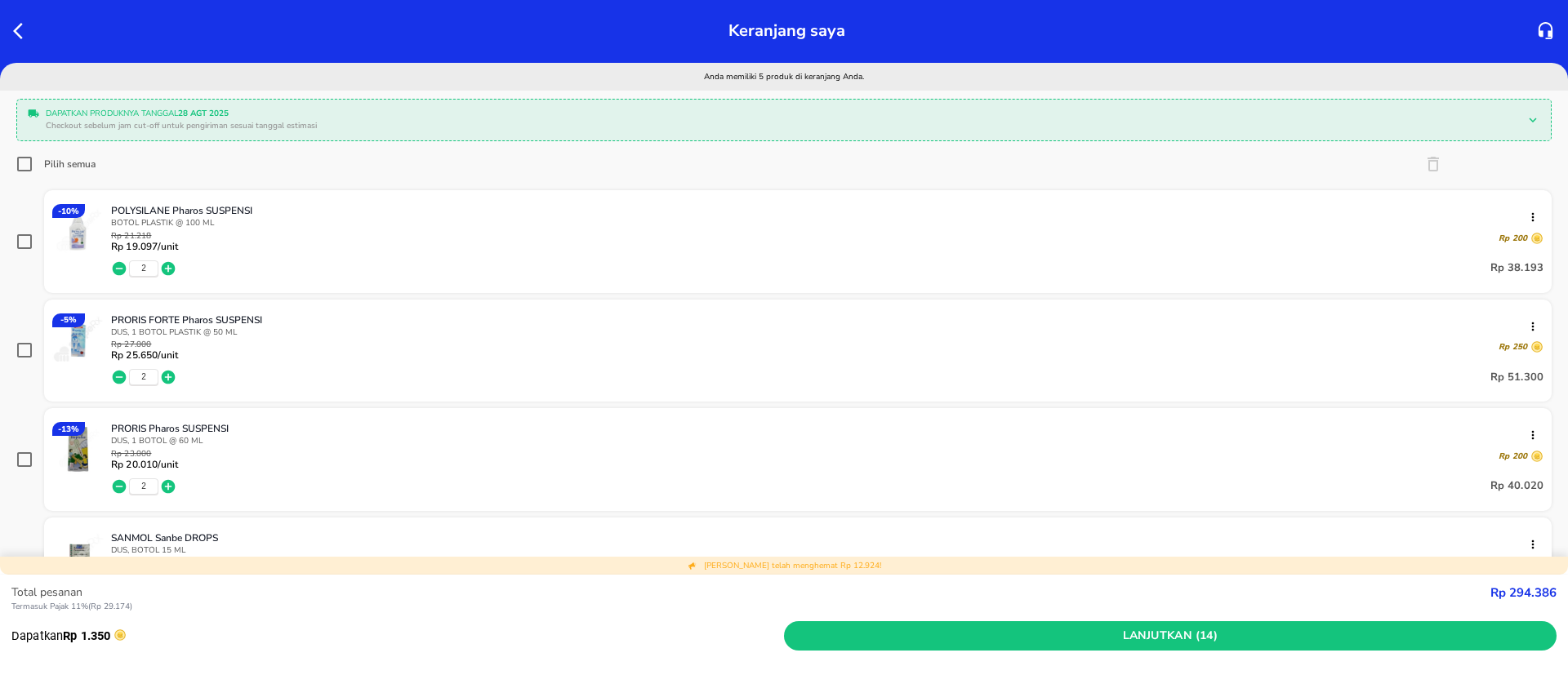
scroll to position [367, 0]
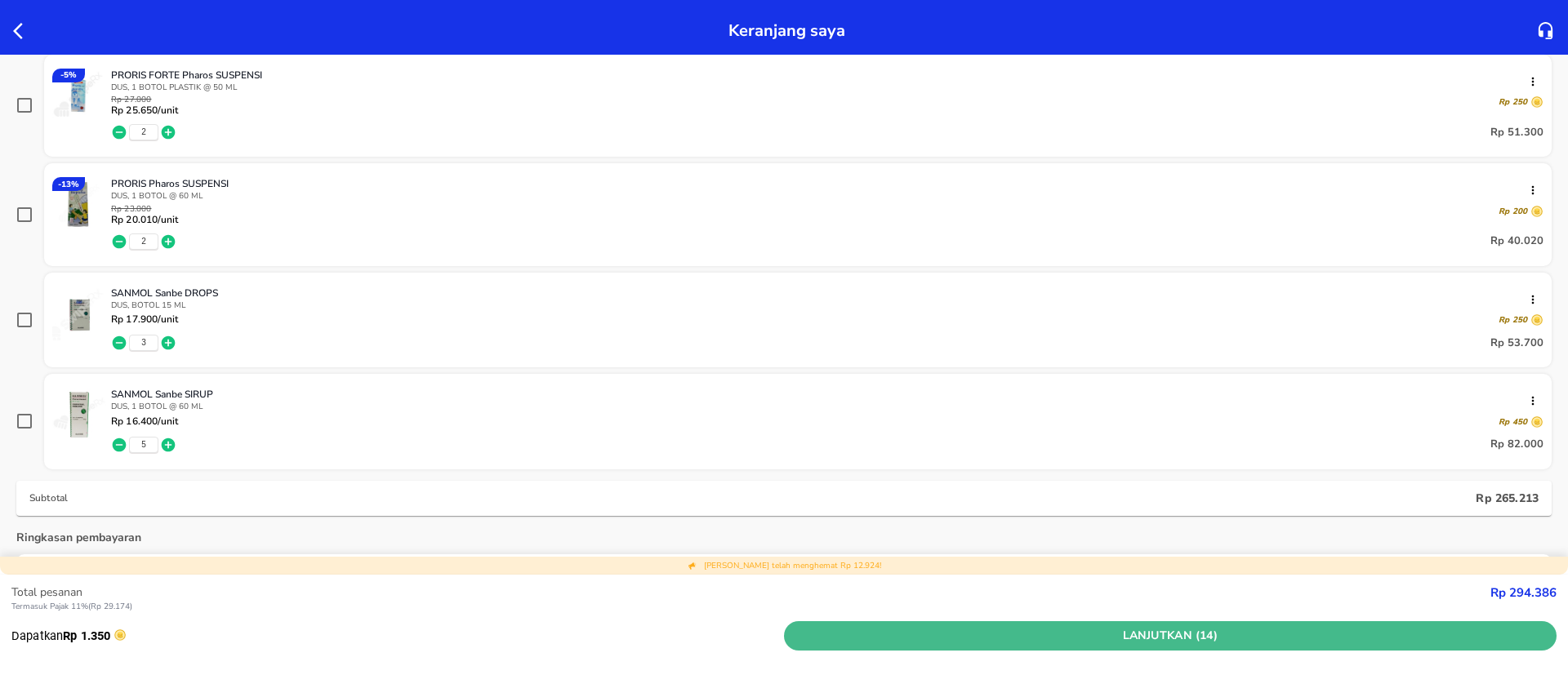
click at [1229, 636] on span "Lanjutkan (14)" at bounding box center [1170, 636] width 760 height 21
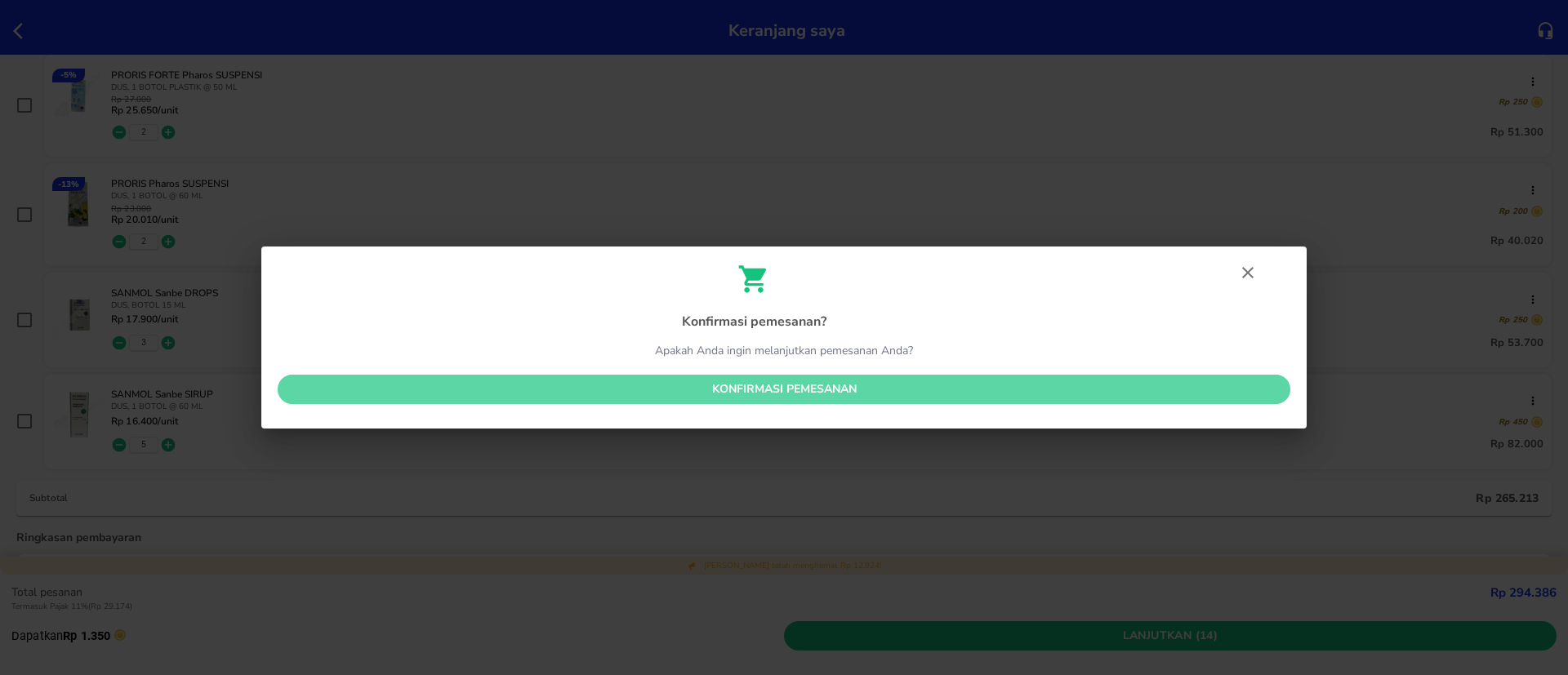
click at [718, 391] on span "Konfirmasi pemesanan" at bounding box center [784, 389] width 986 height 21
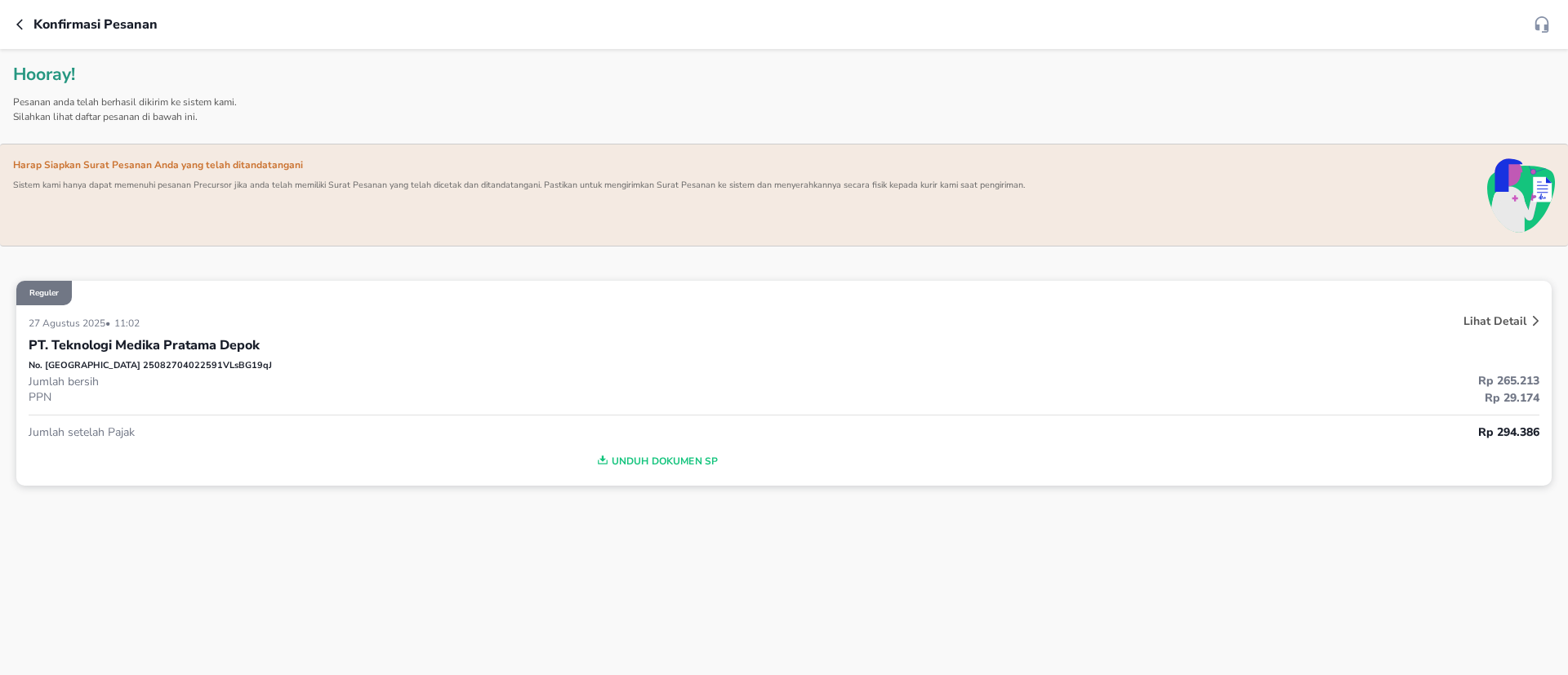
click at [1496, 326] on p "Lihat Detail" at bounding box center [1495, 321] width 63 height 16
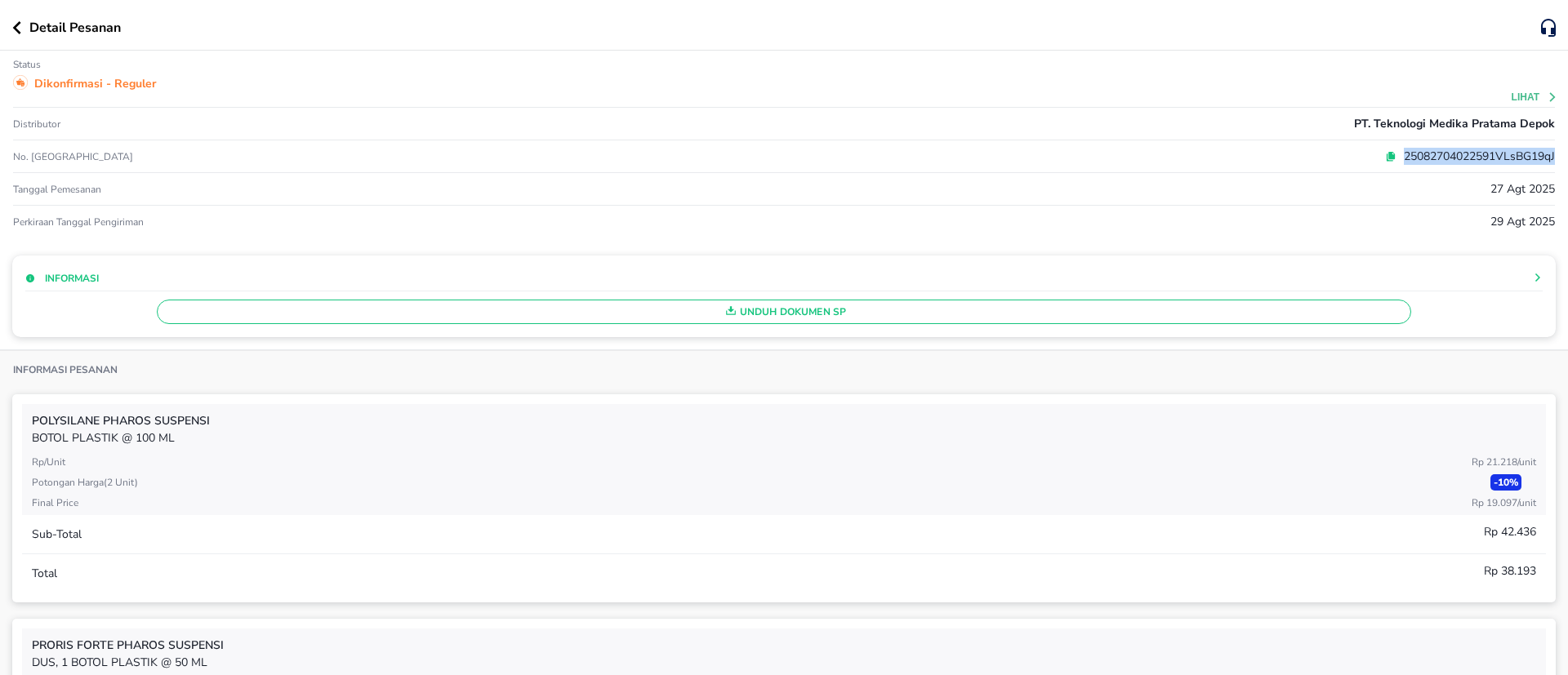
drag, startPoint x: 1365, startPoint y: 147, endPoint x: 1567, endPoint y: 161, distance: 202.5
click at [1567, 161] on div "Detail Pesanan Status Dikonfirmasi - Reguler Lihat Distributor PT. Teknologi Me…" at bounding box center [784, 338] width 1568 height 675
copy p "25082704022591VLsBG19qJ"
